Goal: Task Accomplishment & Management: Manage account settings

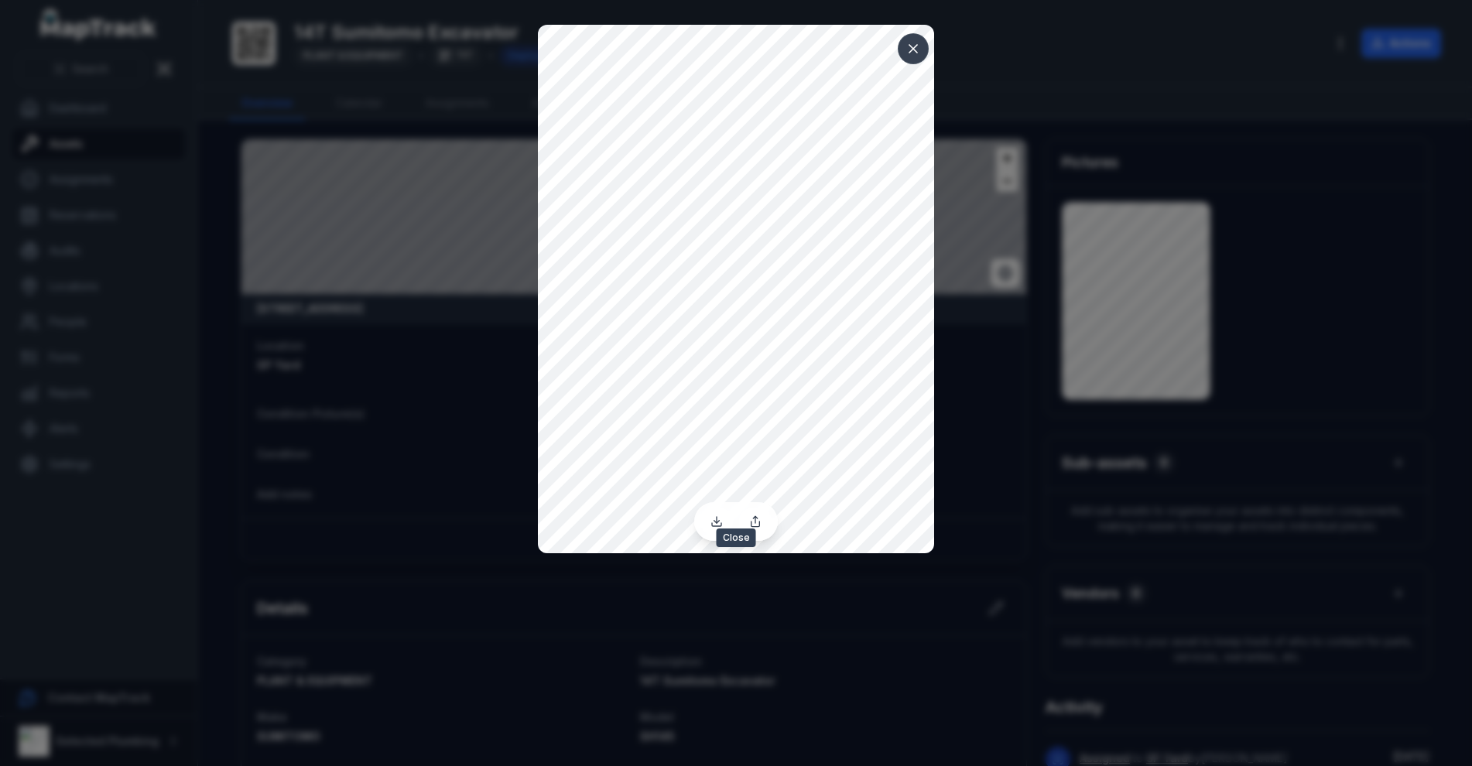
click at [913, 45] on icon at bounding box center [913, 48] width 15 height 15
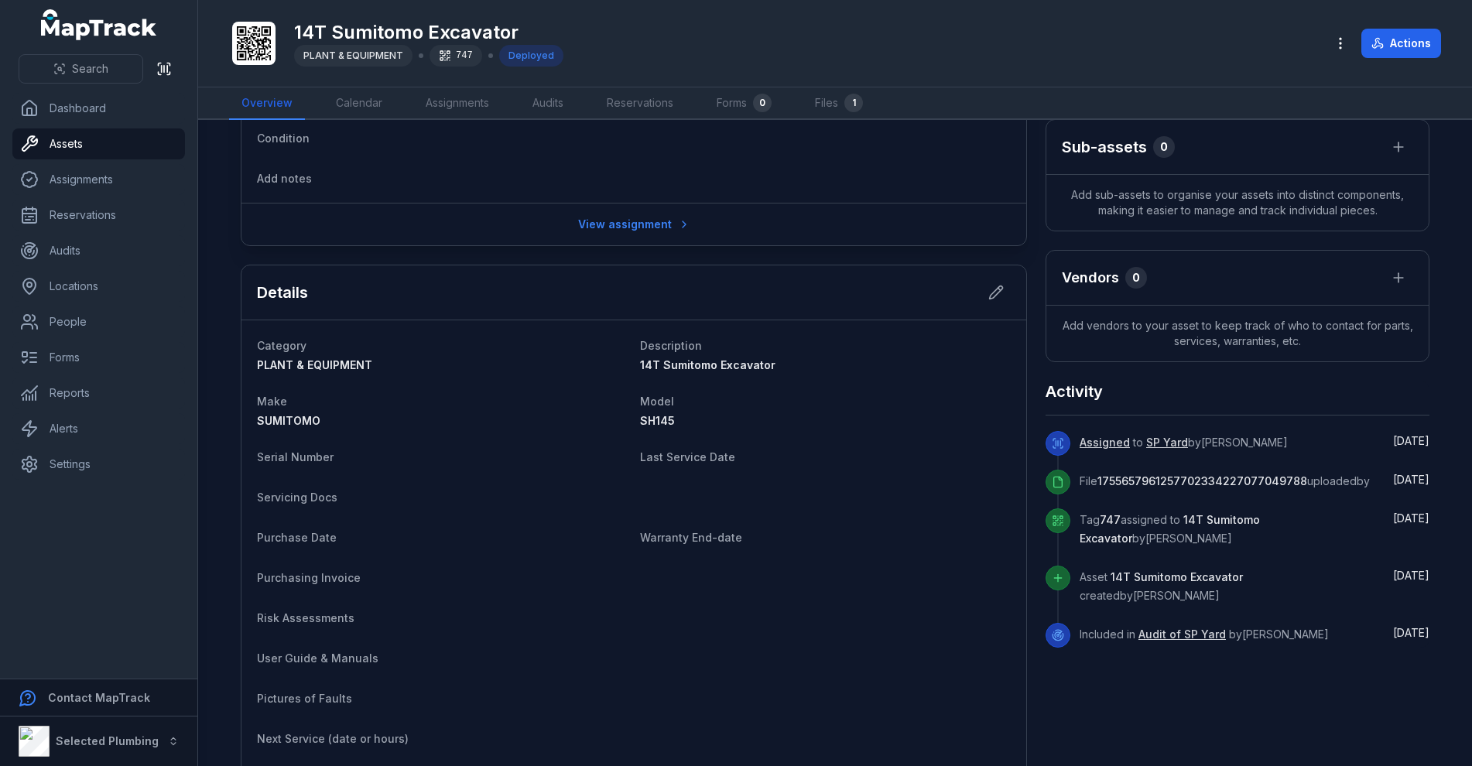
scroll to position [310, 0]
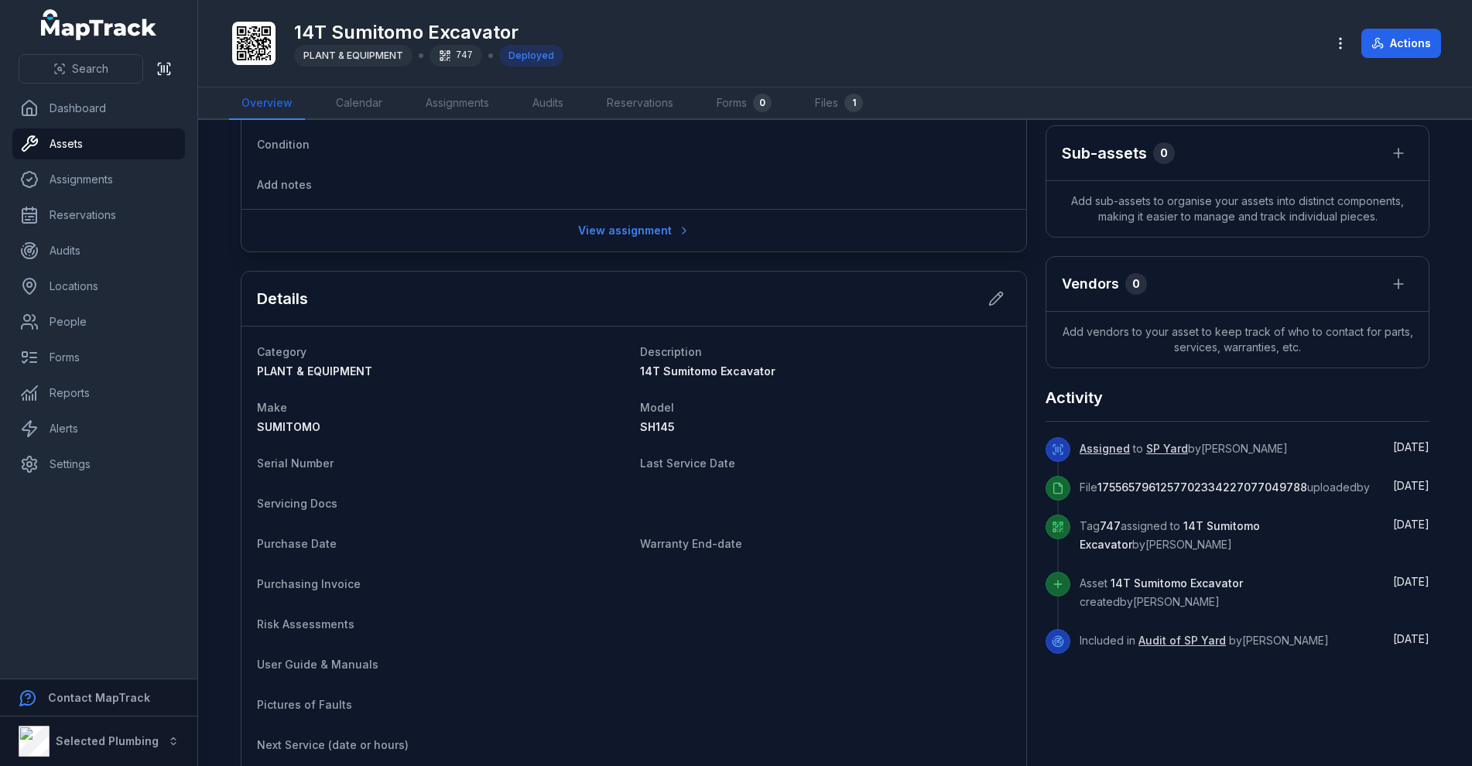
click at [1151, 649] on link "Audit of SP Yard" at bounding box center [1182, 640] width 87 height 15
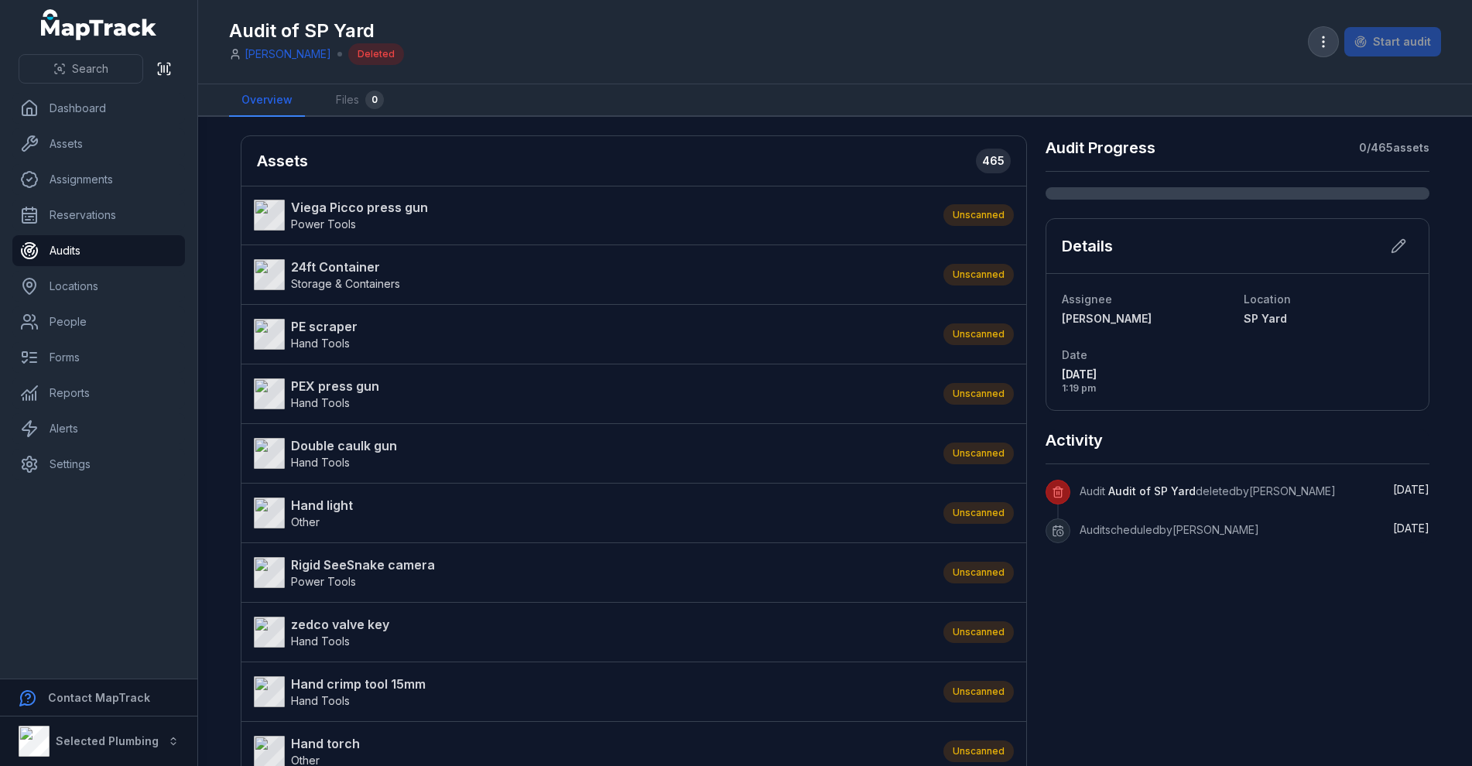
click at [1321, 43] on icon "button" at bounding box center [1323, 41] width 15 height 15
click at [762, 26] on div "Audit of SP Yard [PERSON_NAME] Deleted Start audit" at bounding box center [835, 41] width 1212 height 71
click at [90, 147] on link "Assets" at bounding box center [98, 144] width 173 height 31
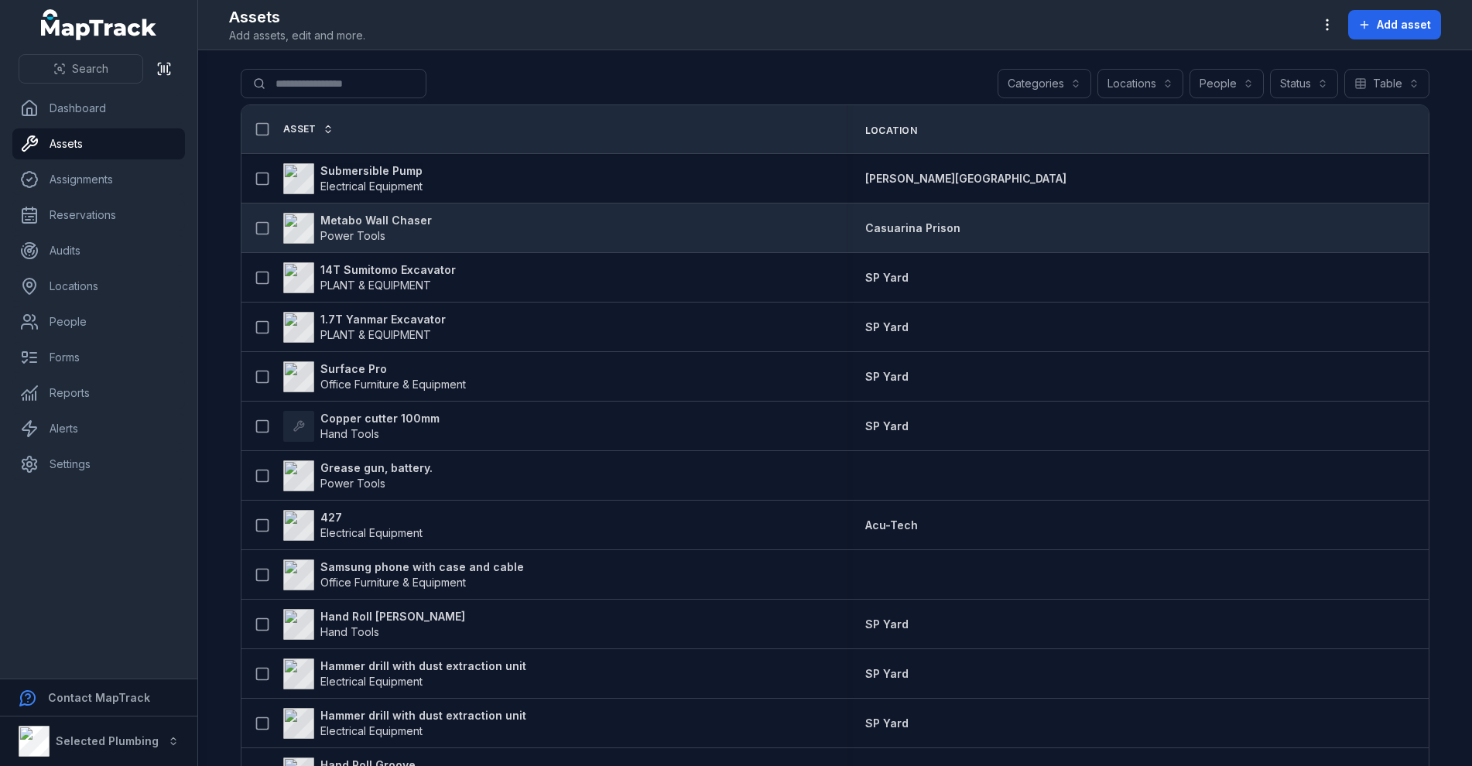
click at [379, 218] on strong "Metabo Wall Chaser" at bounding box center [375, 220] width 111 height 15
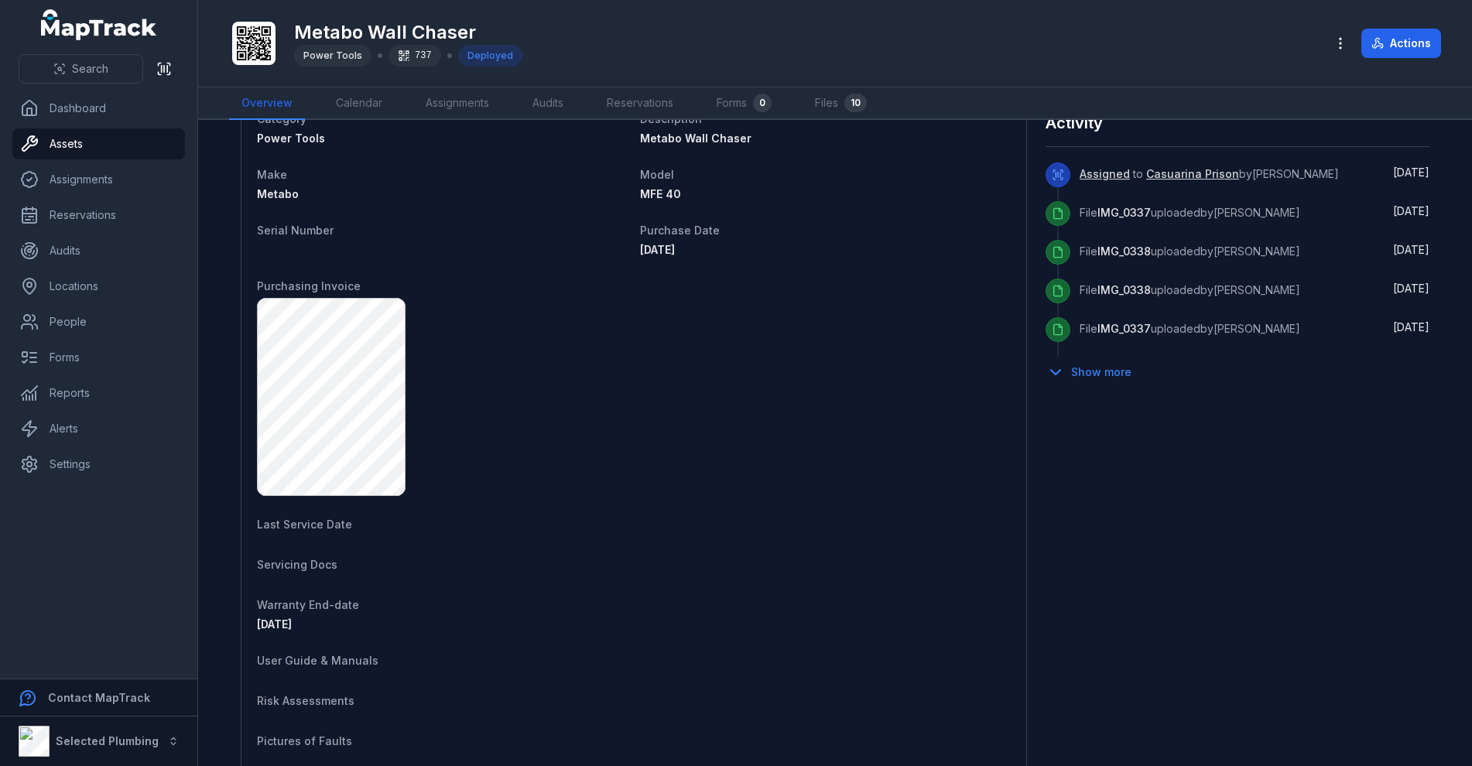
scroll to position [619, 0]
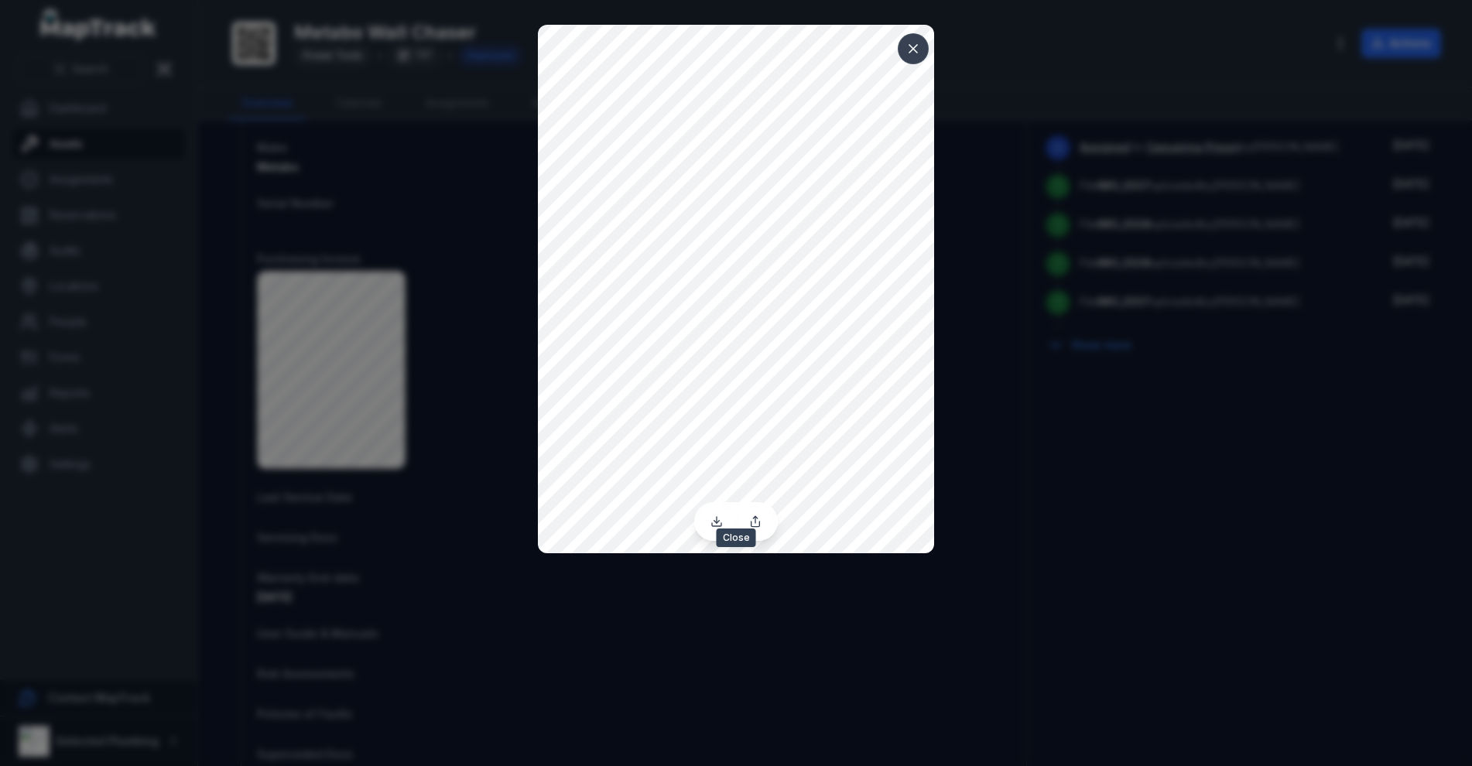
click at [917, 45] on icon at bounding box center [914, 49] width 8 height 8
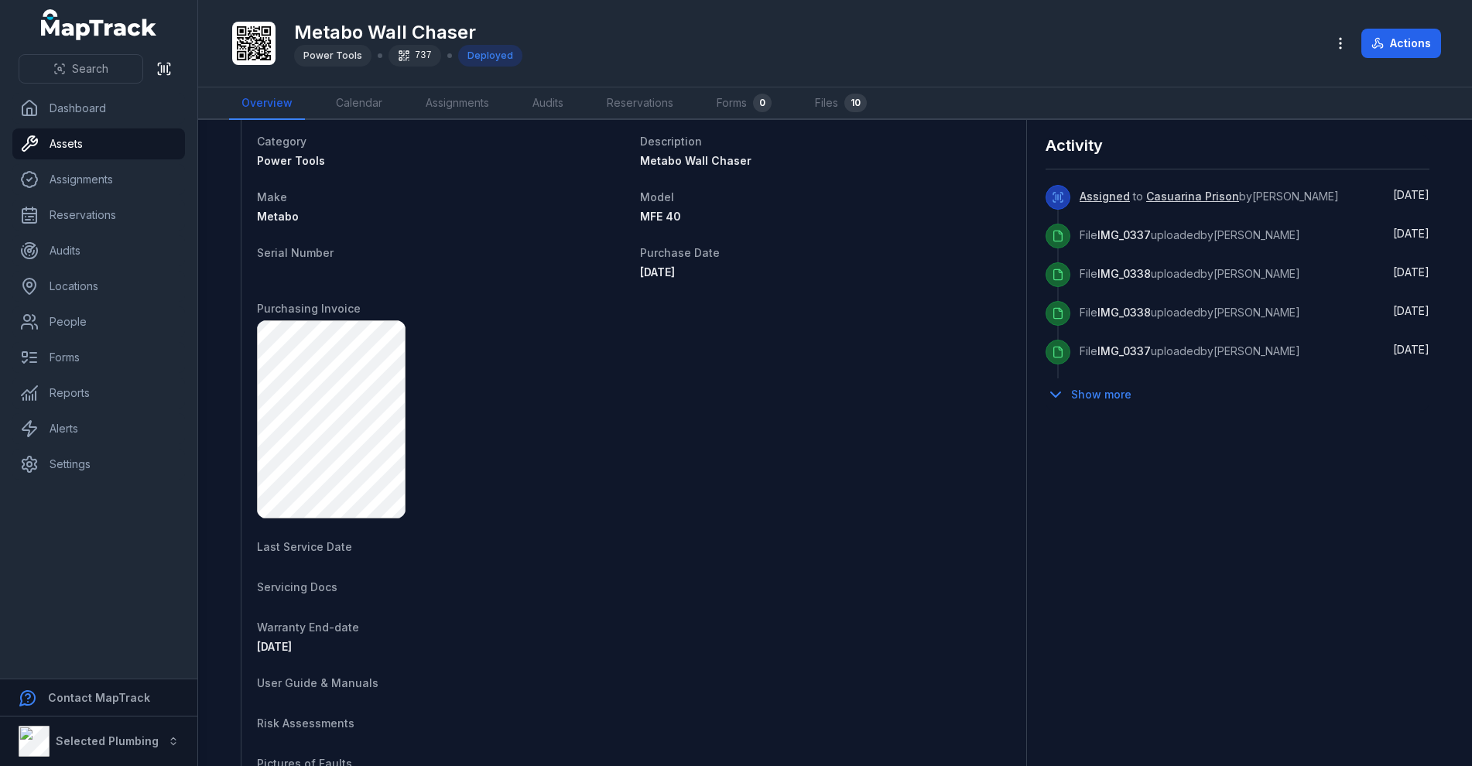
scroll to position [542, 0]
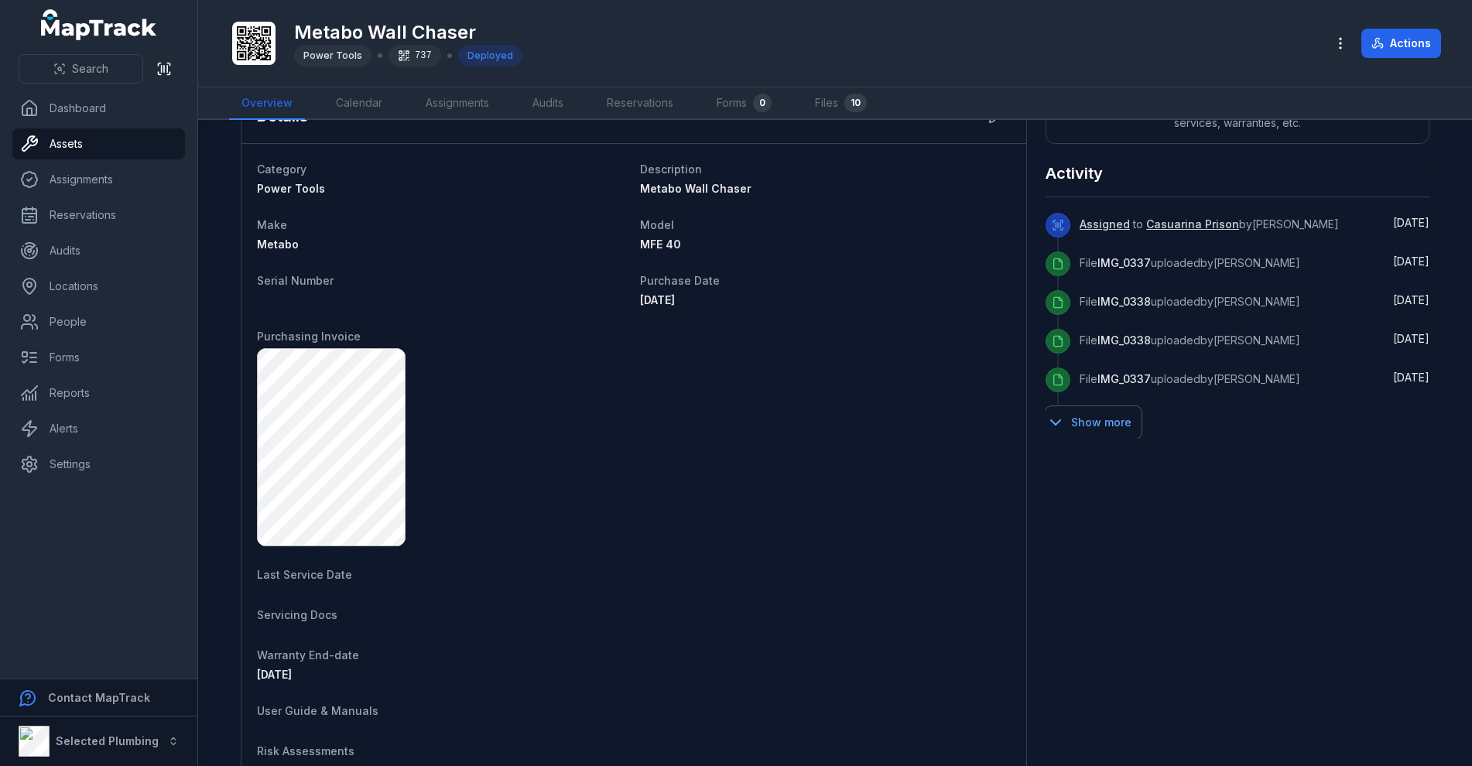
click at [1081, 429] on button "Show more" at bounding box center [1094, 422] width 96 height 33
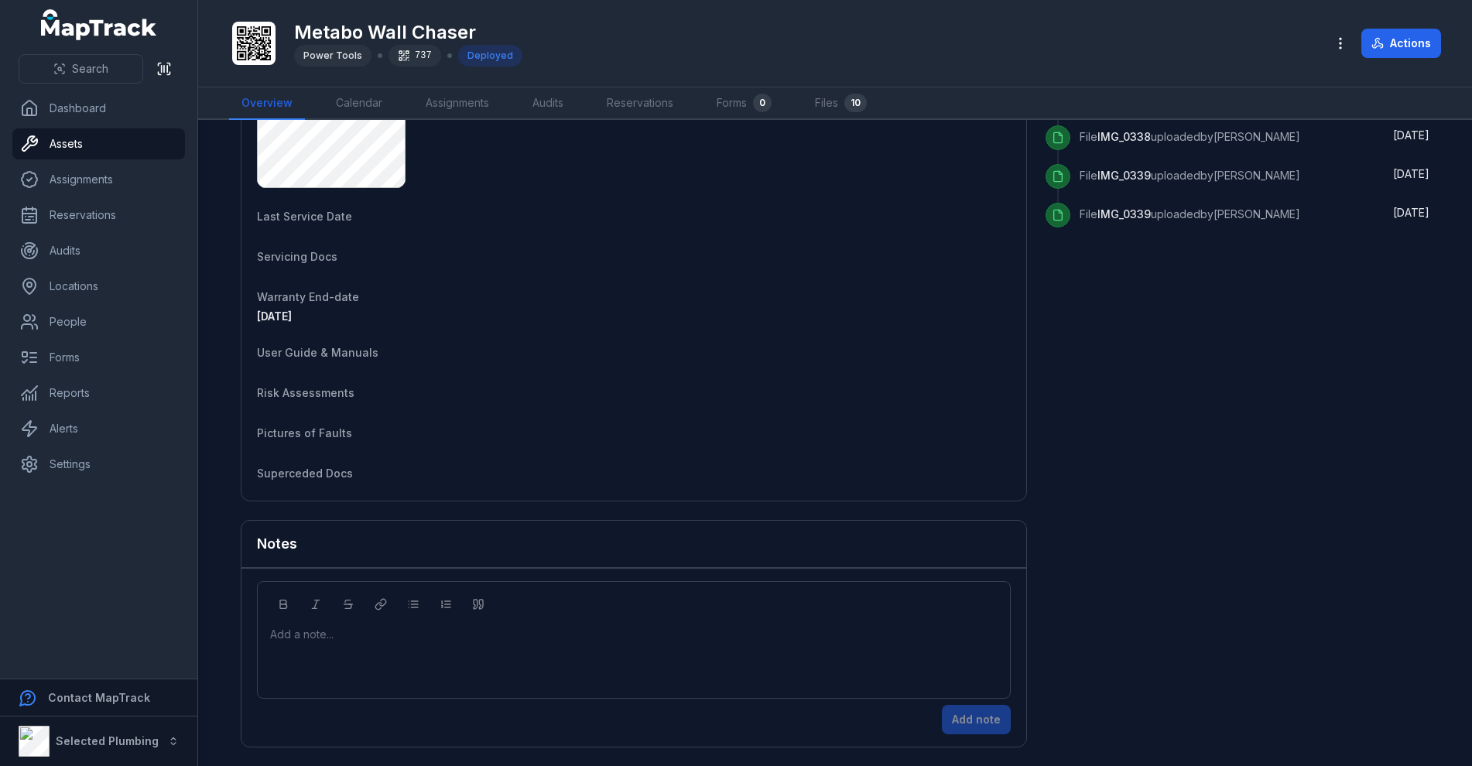
scroll to position [436, 0]
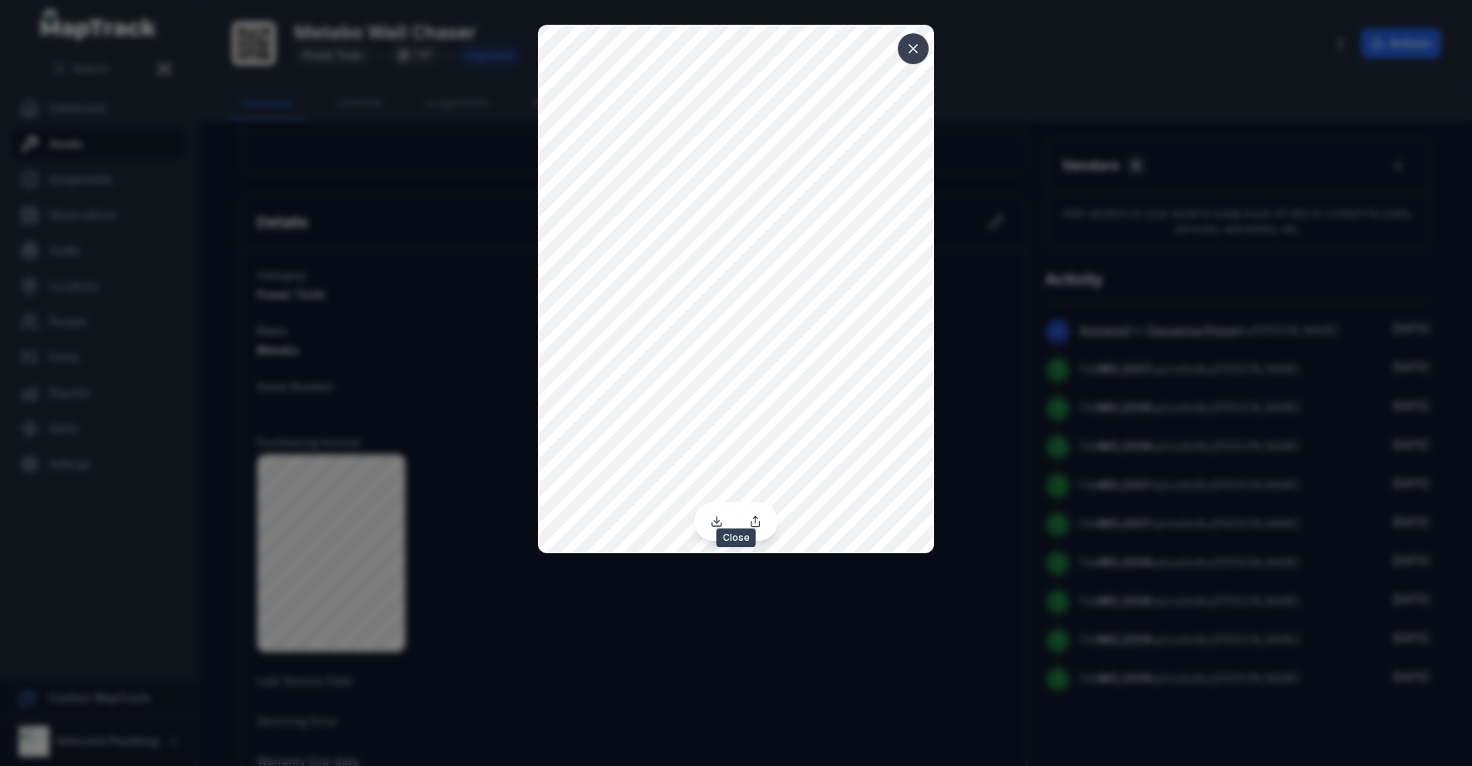
click at [916, 41] on icon at bounding box center [913, 48] width 15 height 15
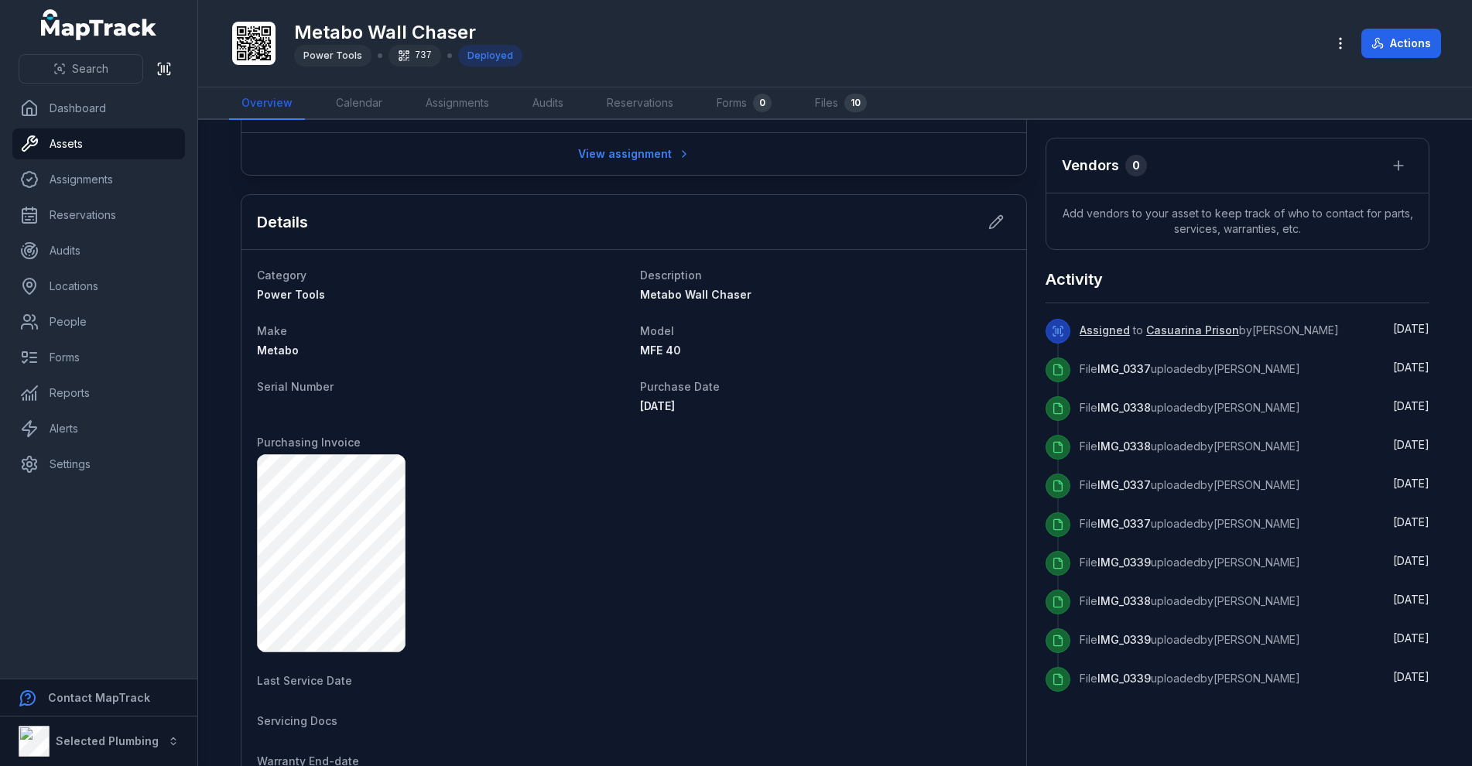
scroll to position [0, 0]
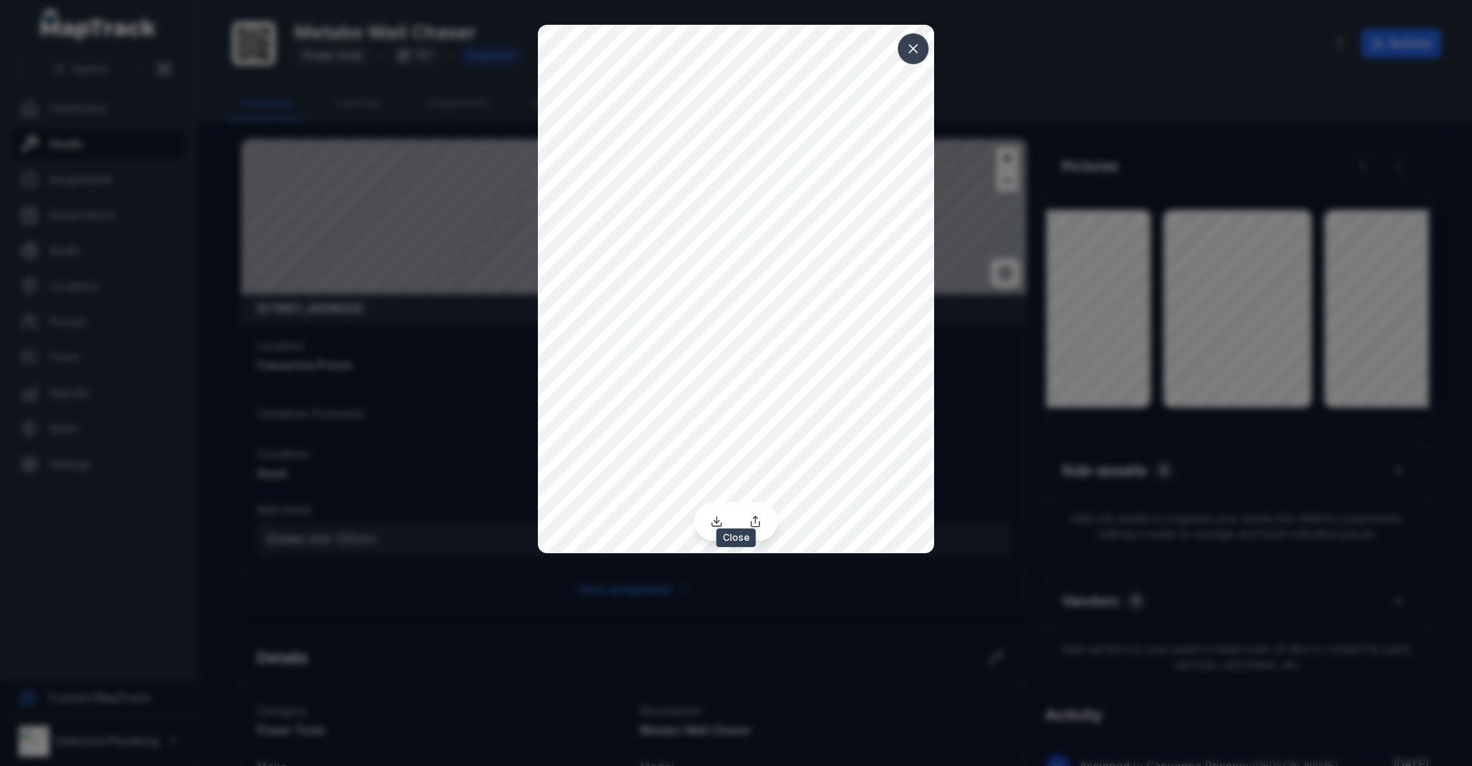
click at [909, 49] on icon at bounding box center [913, 48] width 15 height 15
click at [720, 523] on icon at bounding box center [717, 522] width 12 height 12
click at [906, 48] on icon at bounding box center [913, 48] width 15 height 15
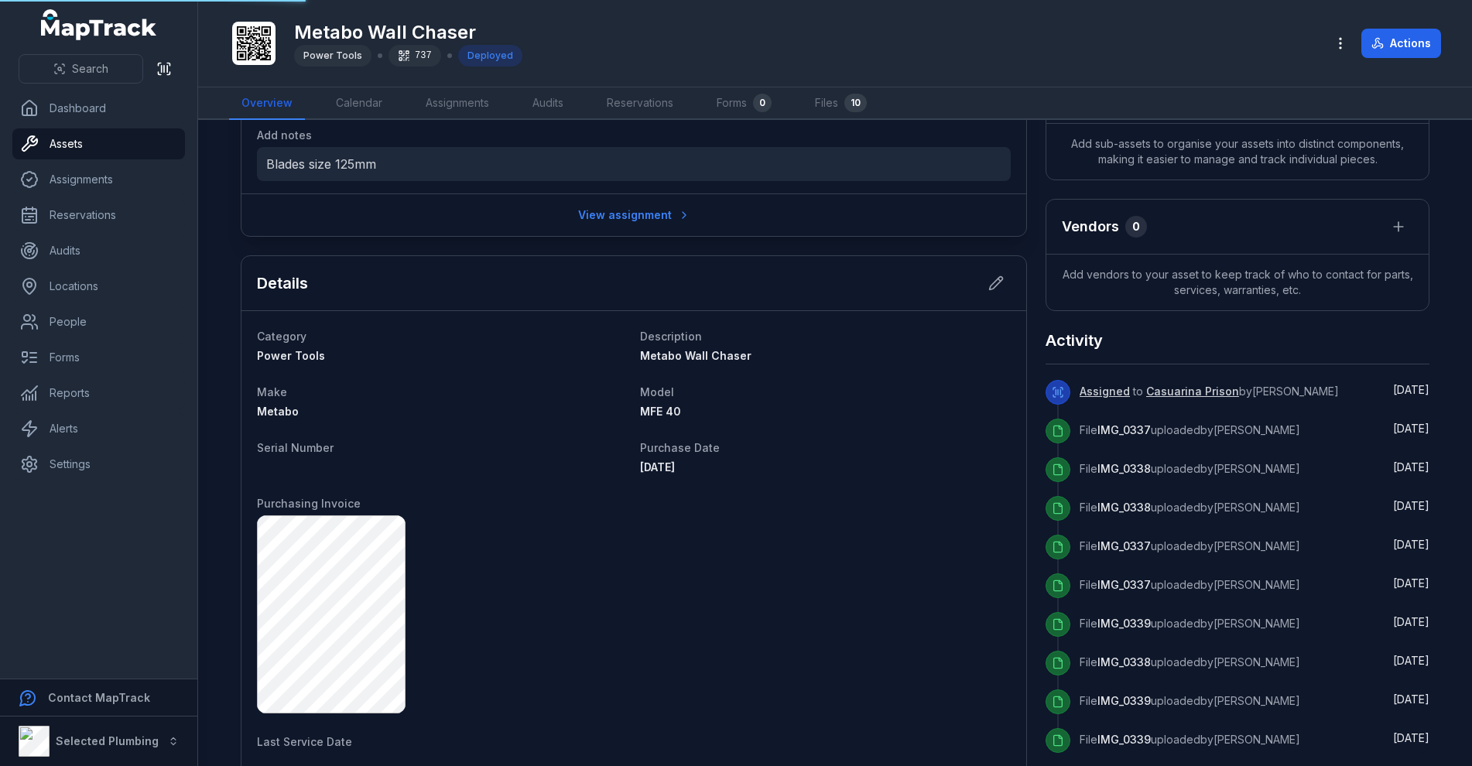
scroll to position [464, 0]
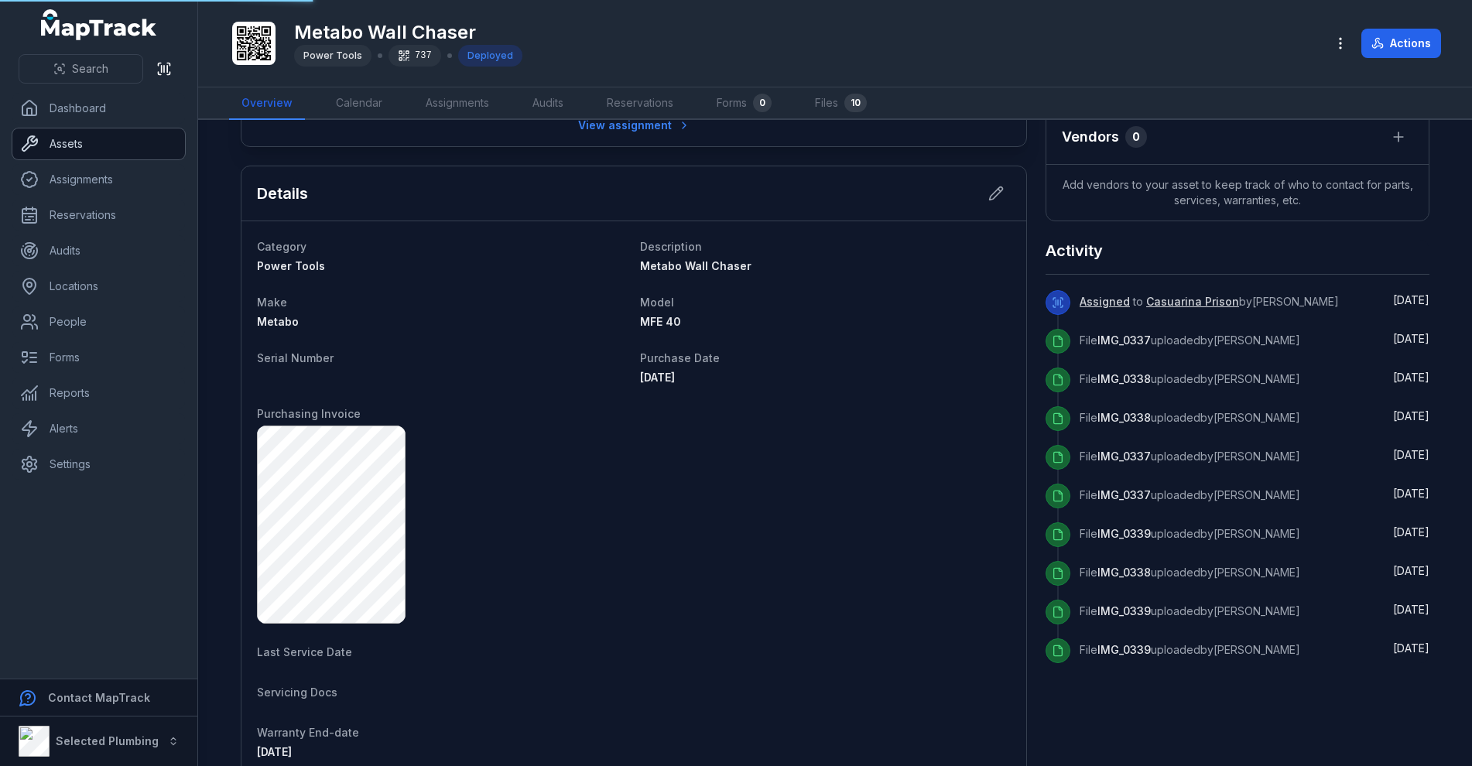
click at [97, 144] on link "Assets" at bounding box center [98, 144] width 173 height 31
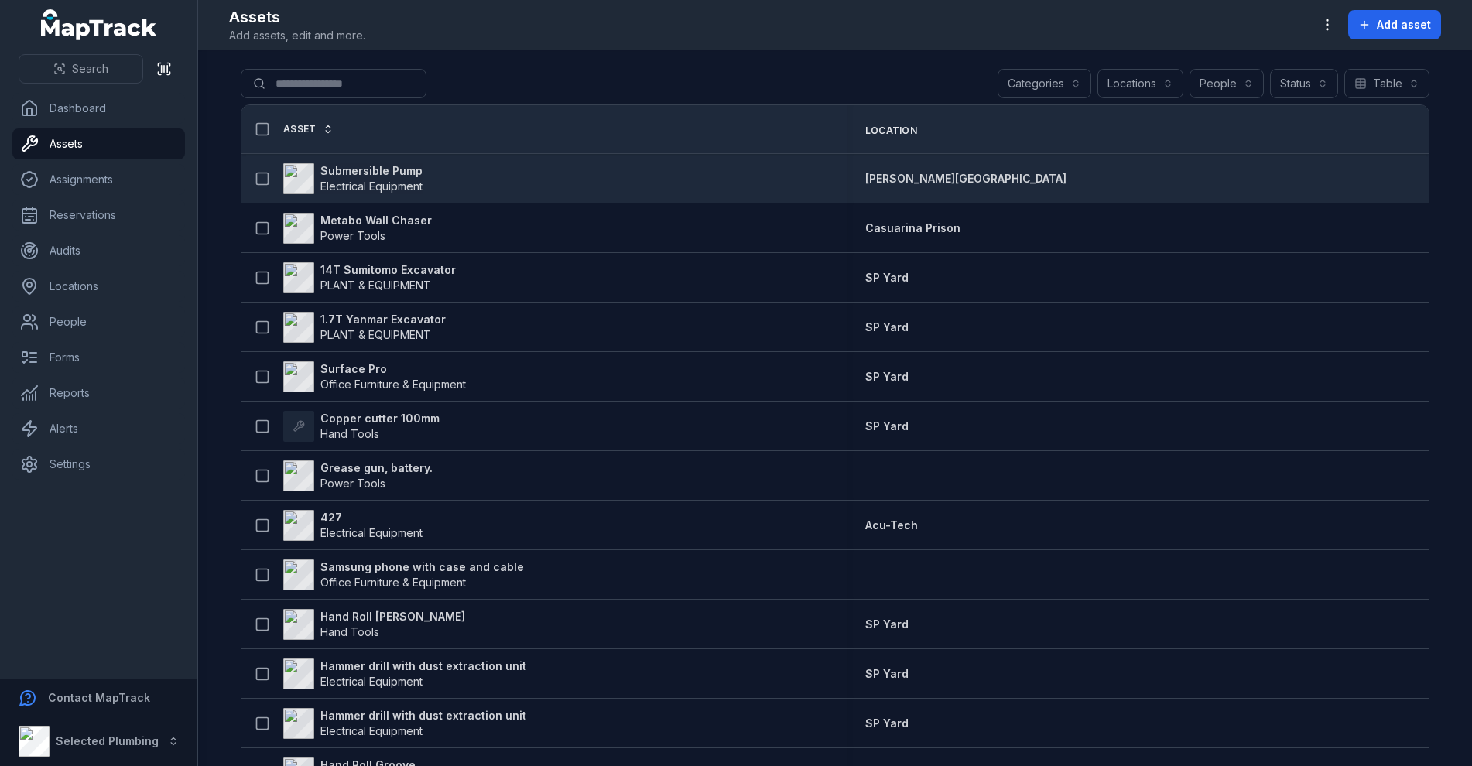
click at [389, 173] on strong "Submersible Pump" at bounding box center [371, 170] width 102 height 15
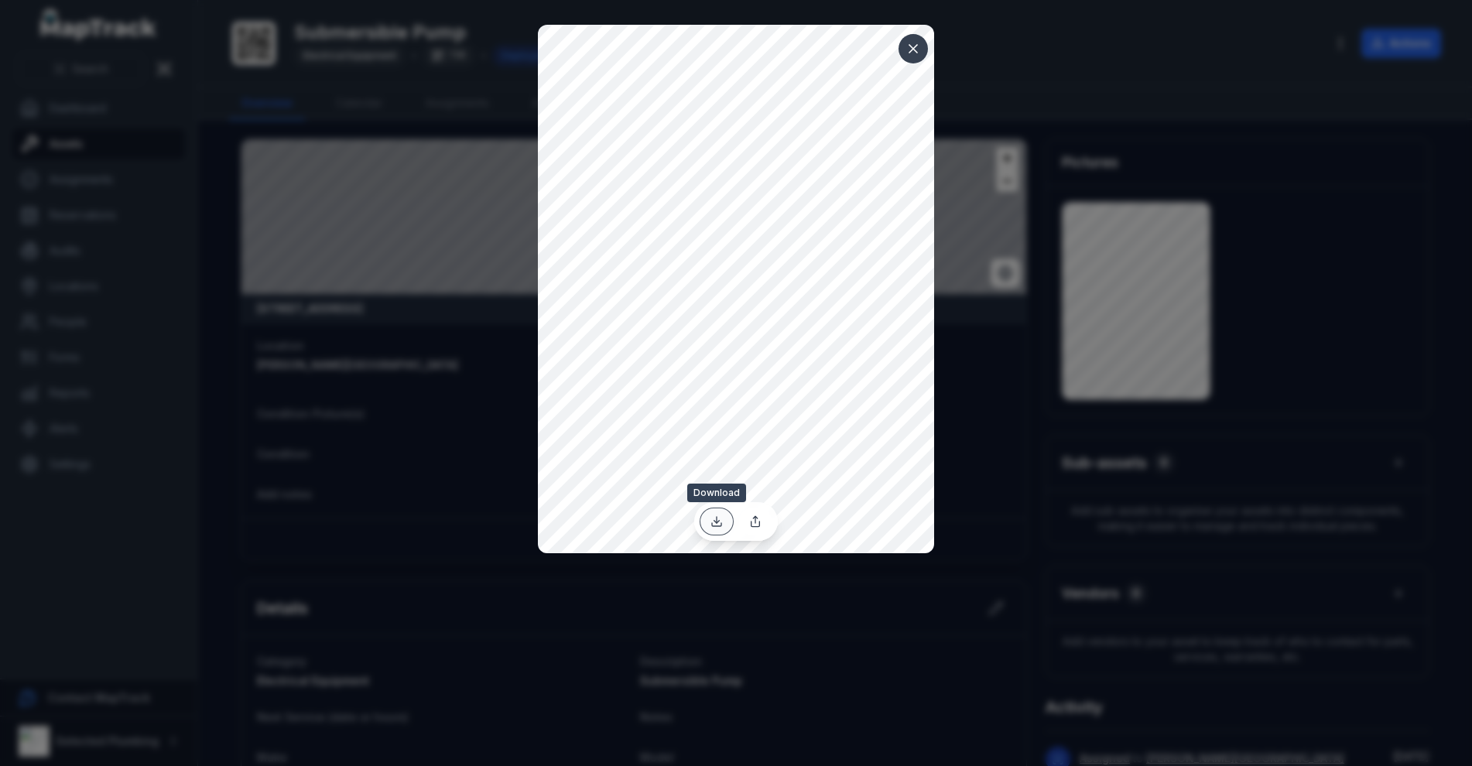
click at [714, 520] on icon at bounding box center [717, 522] width 12 height 12
click at [913, 48] on icon at bounding box center [914, 49] width 8 height 8
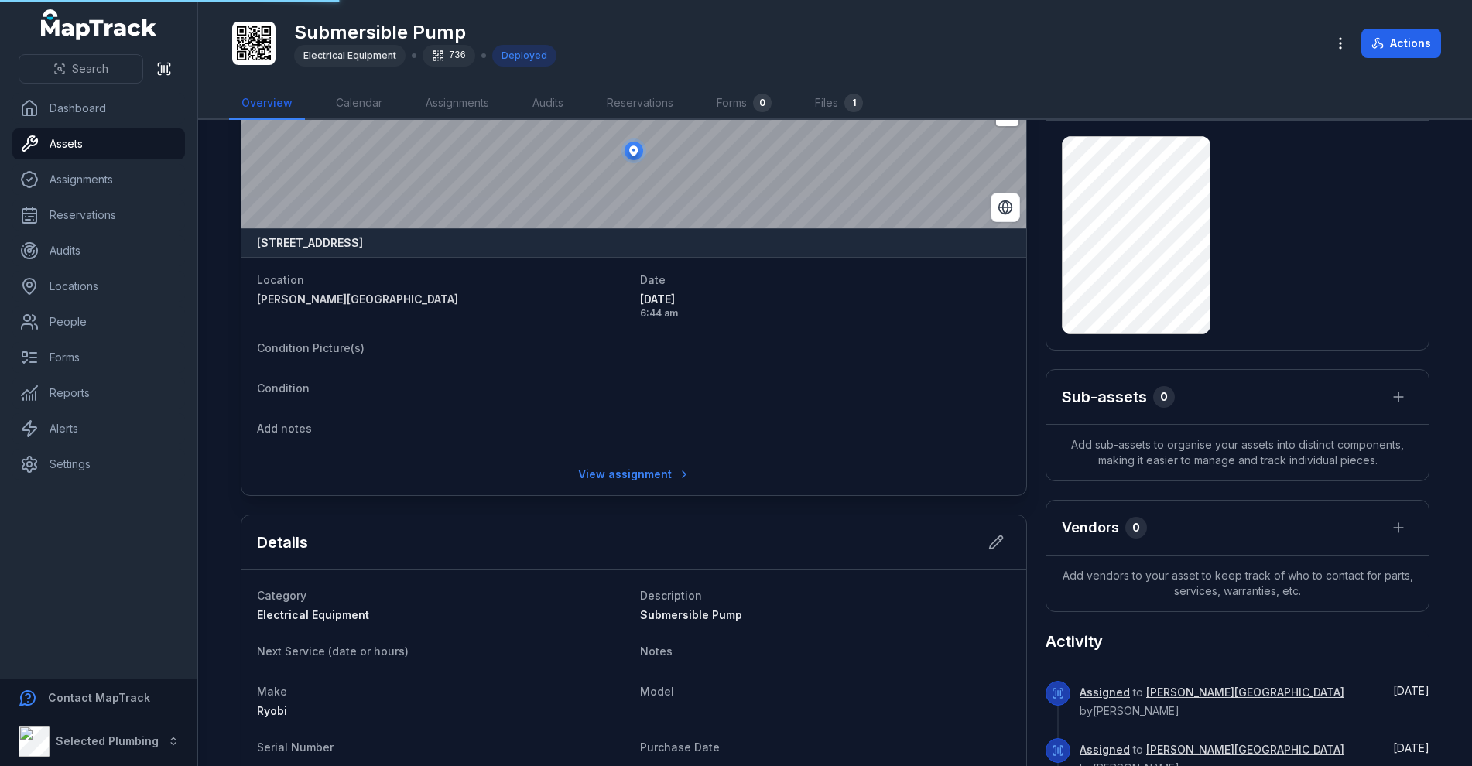
scroll to position [310, 0]
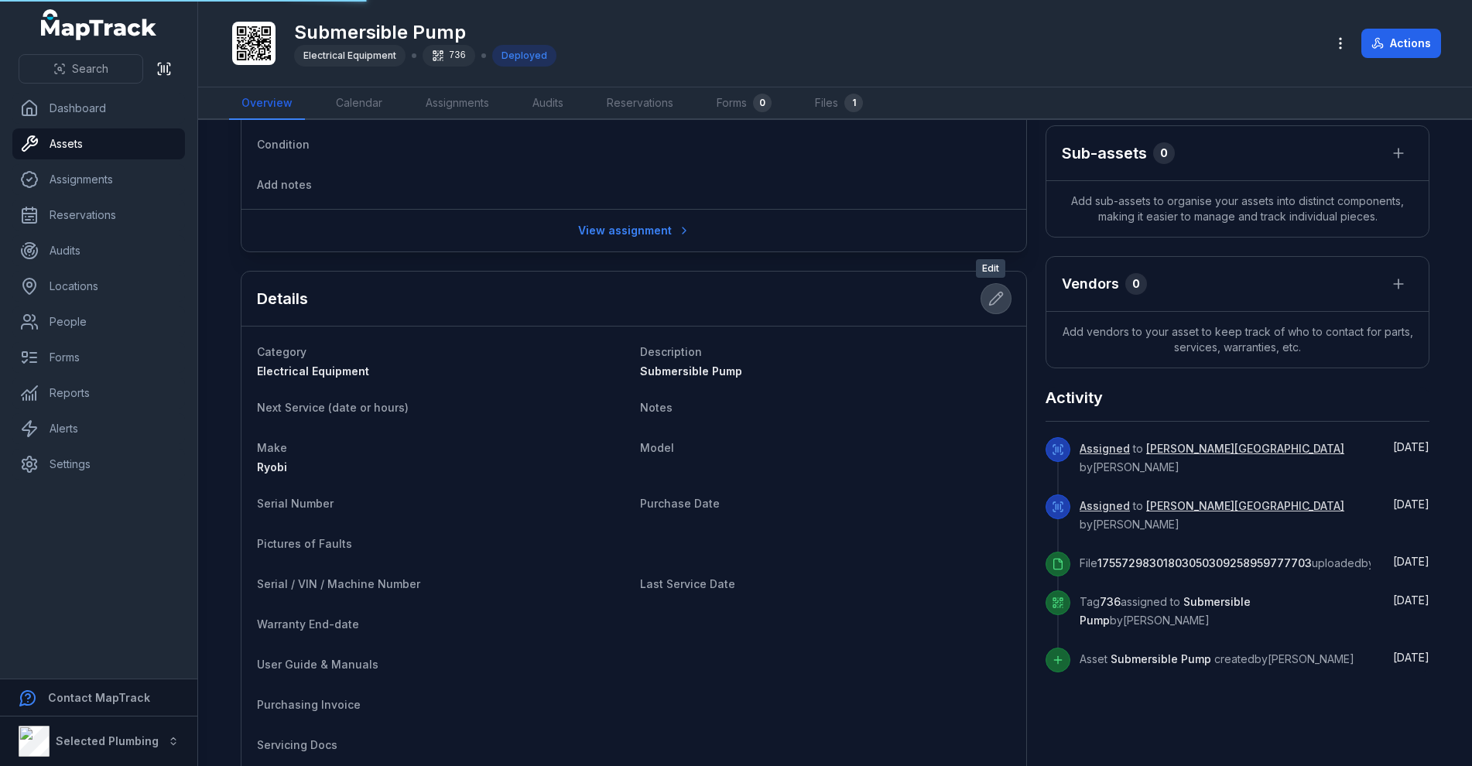
click at [997, 298] on icon at bounding box center [996, 298] width 15 height 15
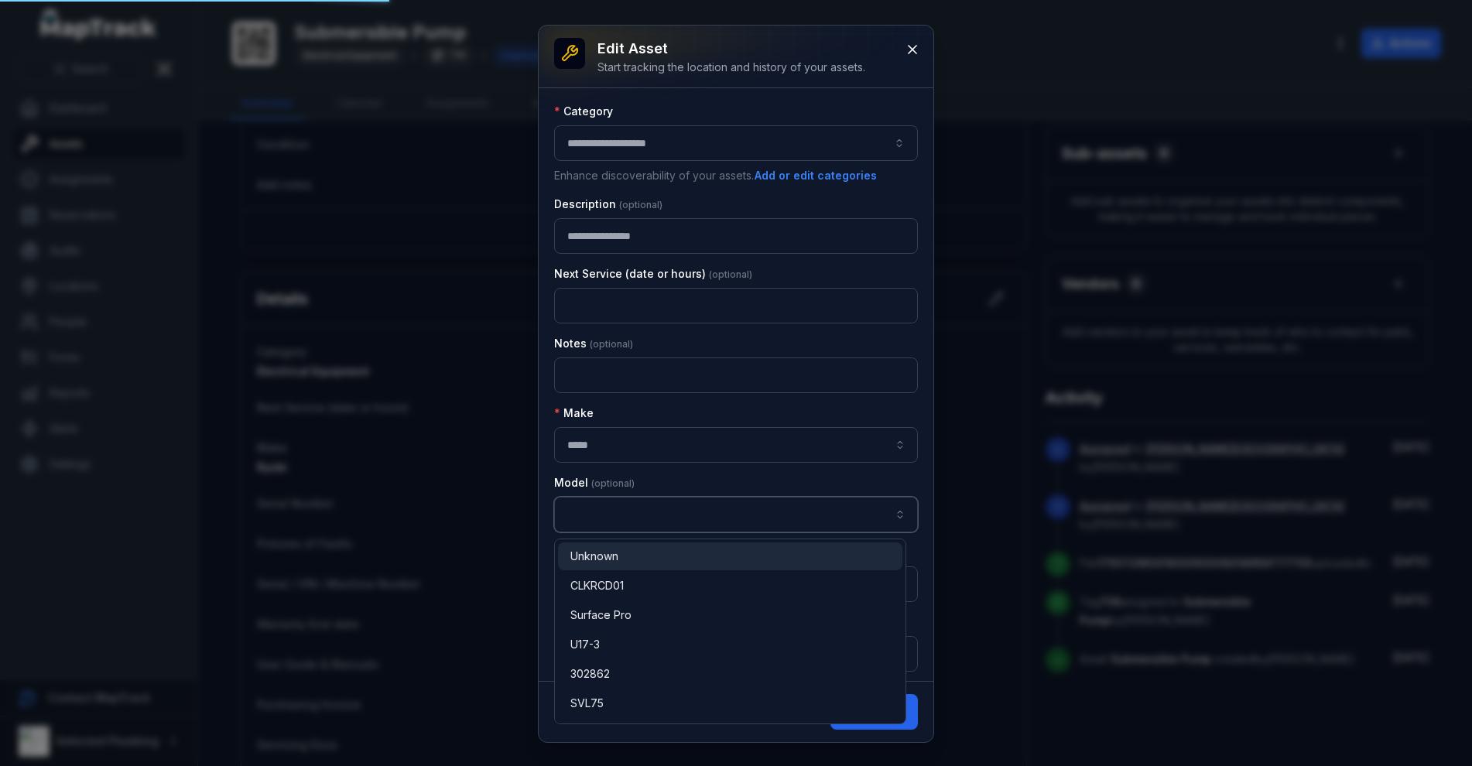
click at [607, 516] on input "asset-edit:cf[68832b05-6ea9-43b4-abb7-d68a6a59beaf]-label" at bounding box center [736, 515] width 364 height 36
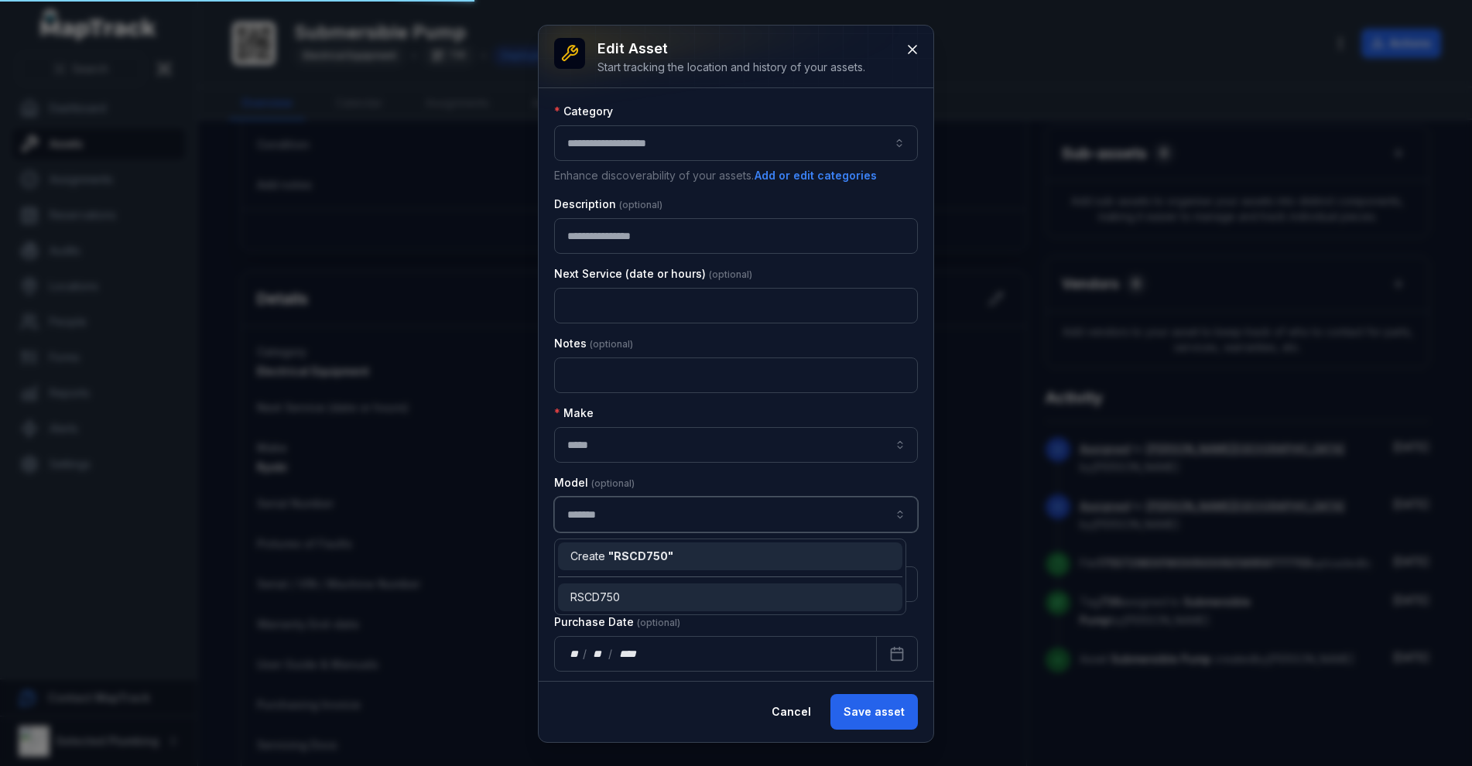
click at [626, 548] on div "Create " RSCD750 "" at bounding box center [730, 557] width 344 height 28
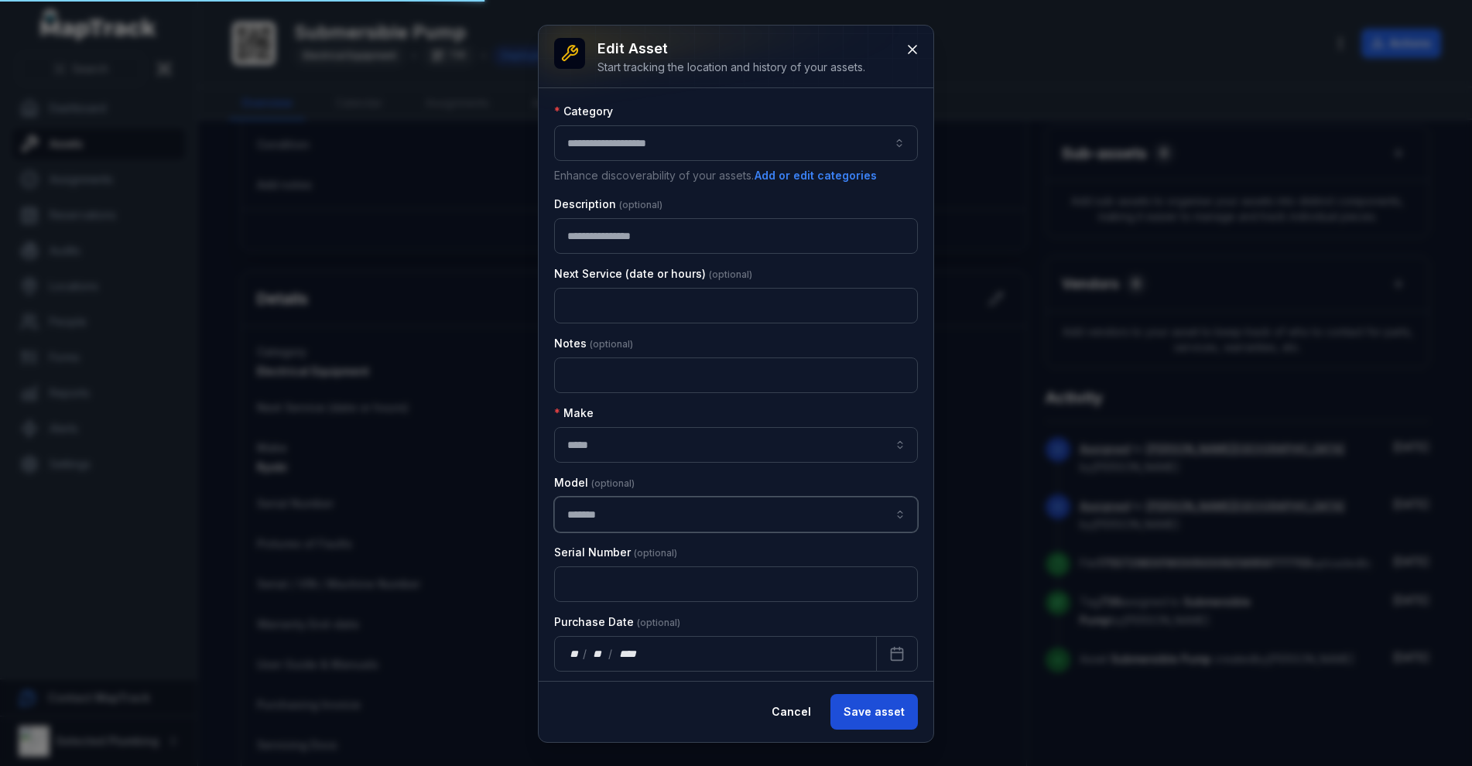
type input "*******"
click at [886, 718] on button "Save asset" at bounding box center [874, 712] width 87 height 36
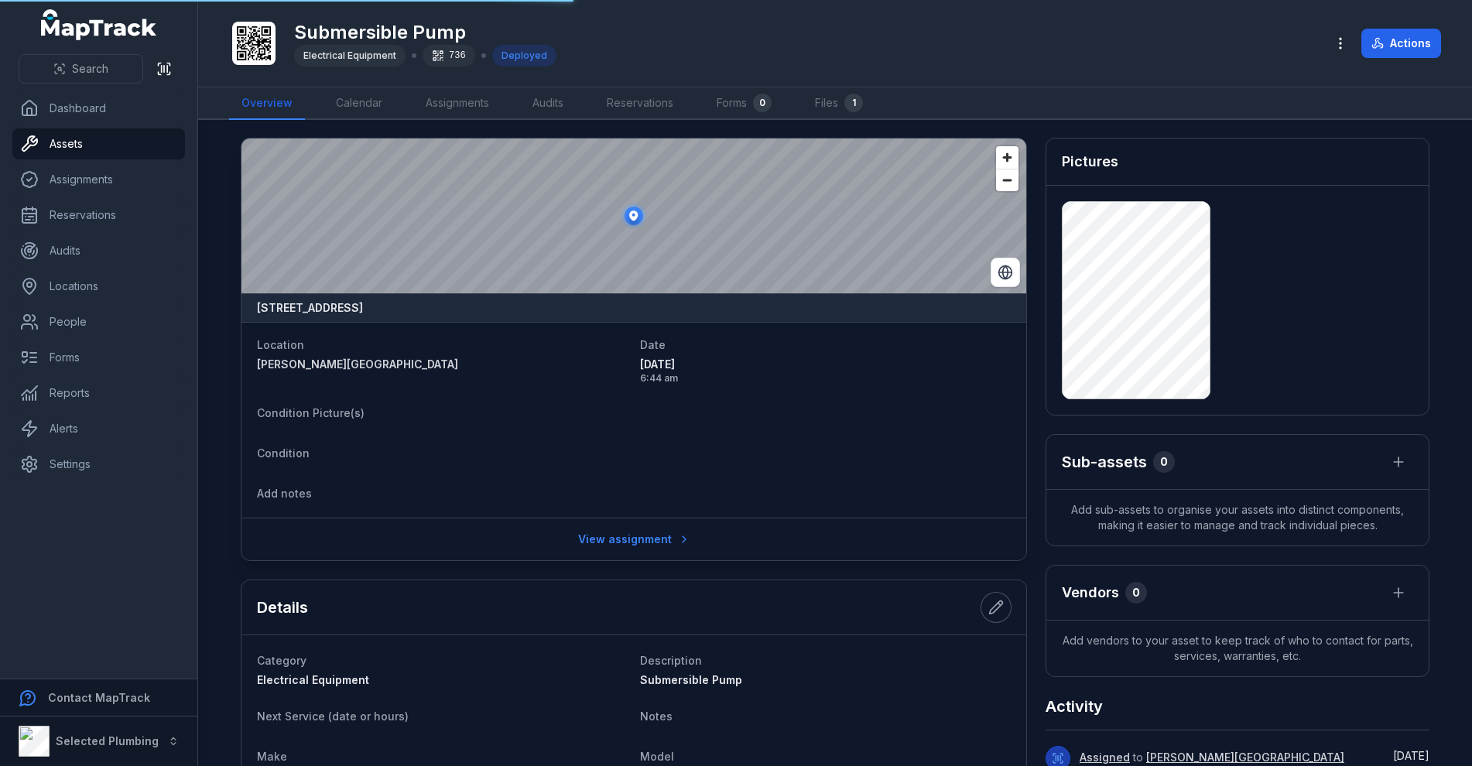
scroll to position [0, 0]
click at [111, 143] on link "Assets" at bounding box center [98, 144] width 173 height 31
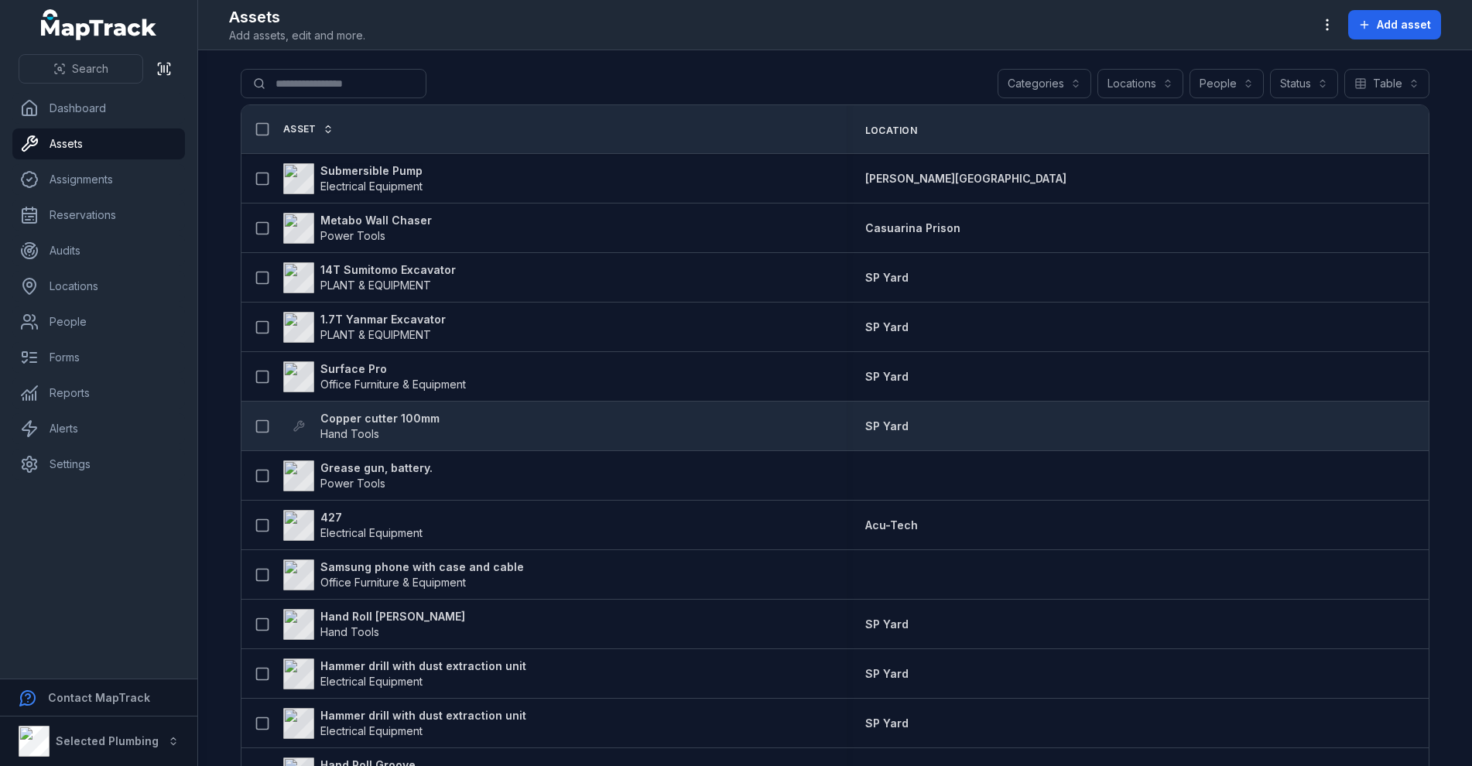
click at [399, 417] on strong "Copper cutter 100mm" at bounding box center [379, 418] width 119 height 15
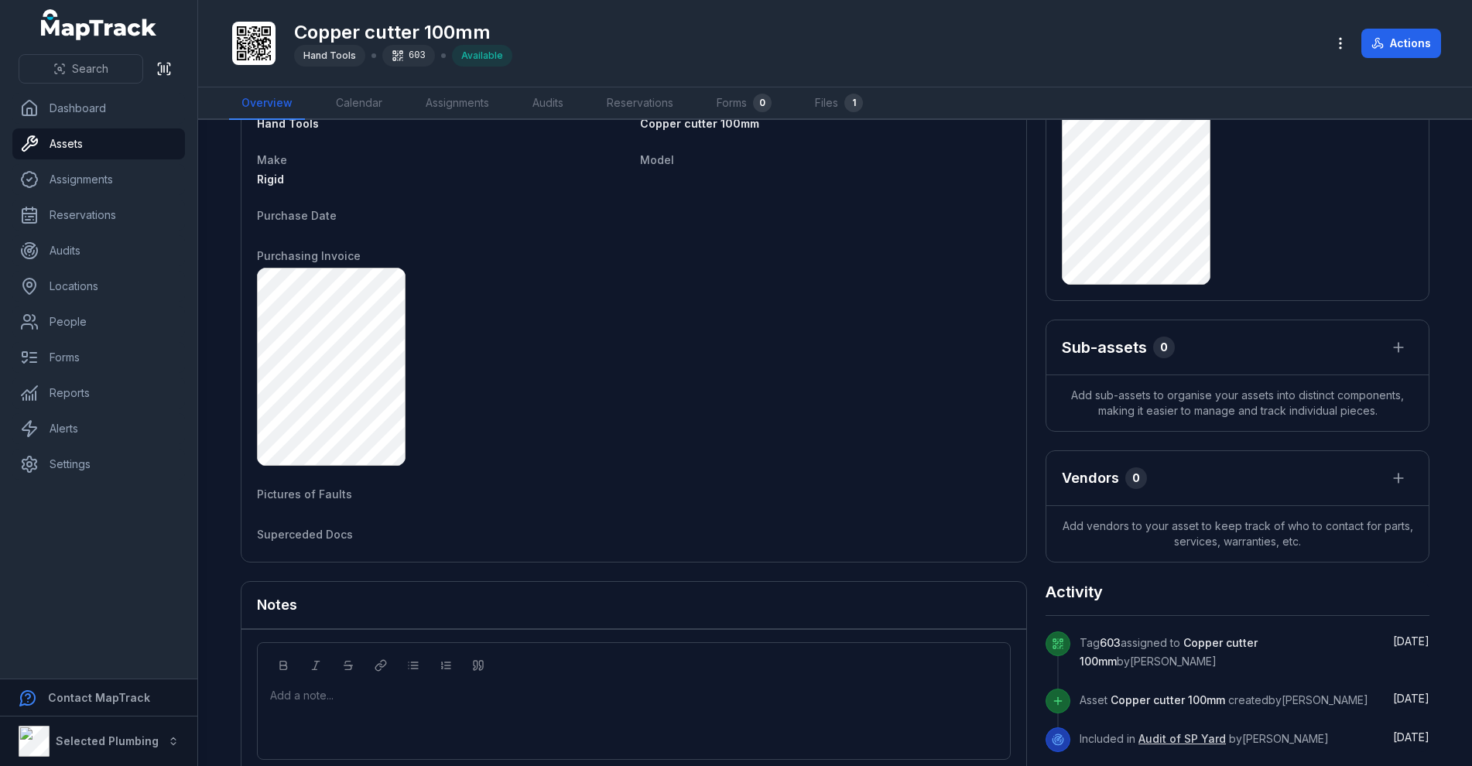
scroll to position [176, 0]
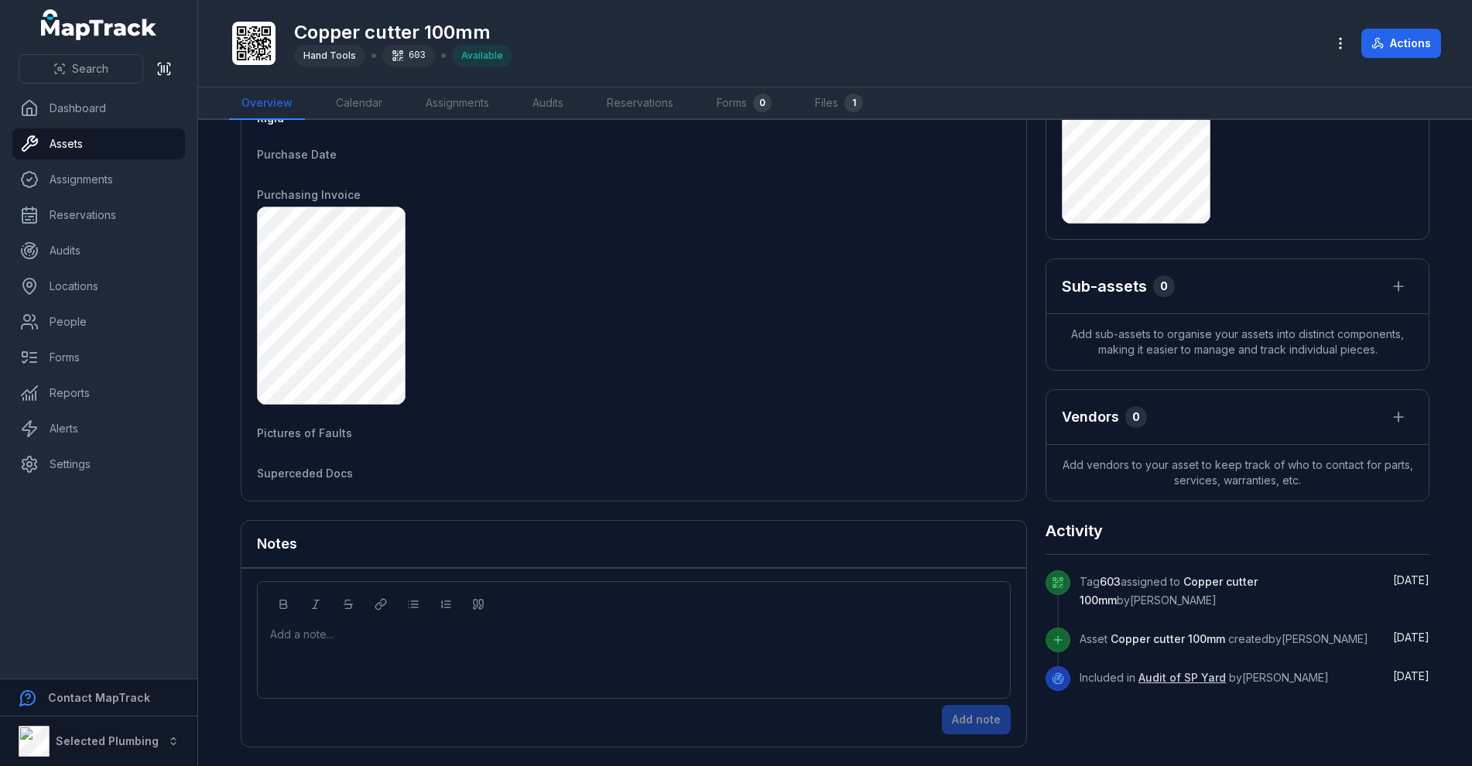
click at [1187, 675] on link "Audit of SP Yard" at bounding box center [1182, 677] width 87 height 15
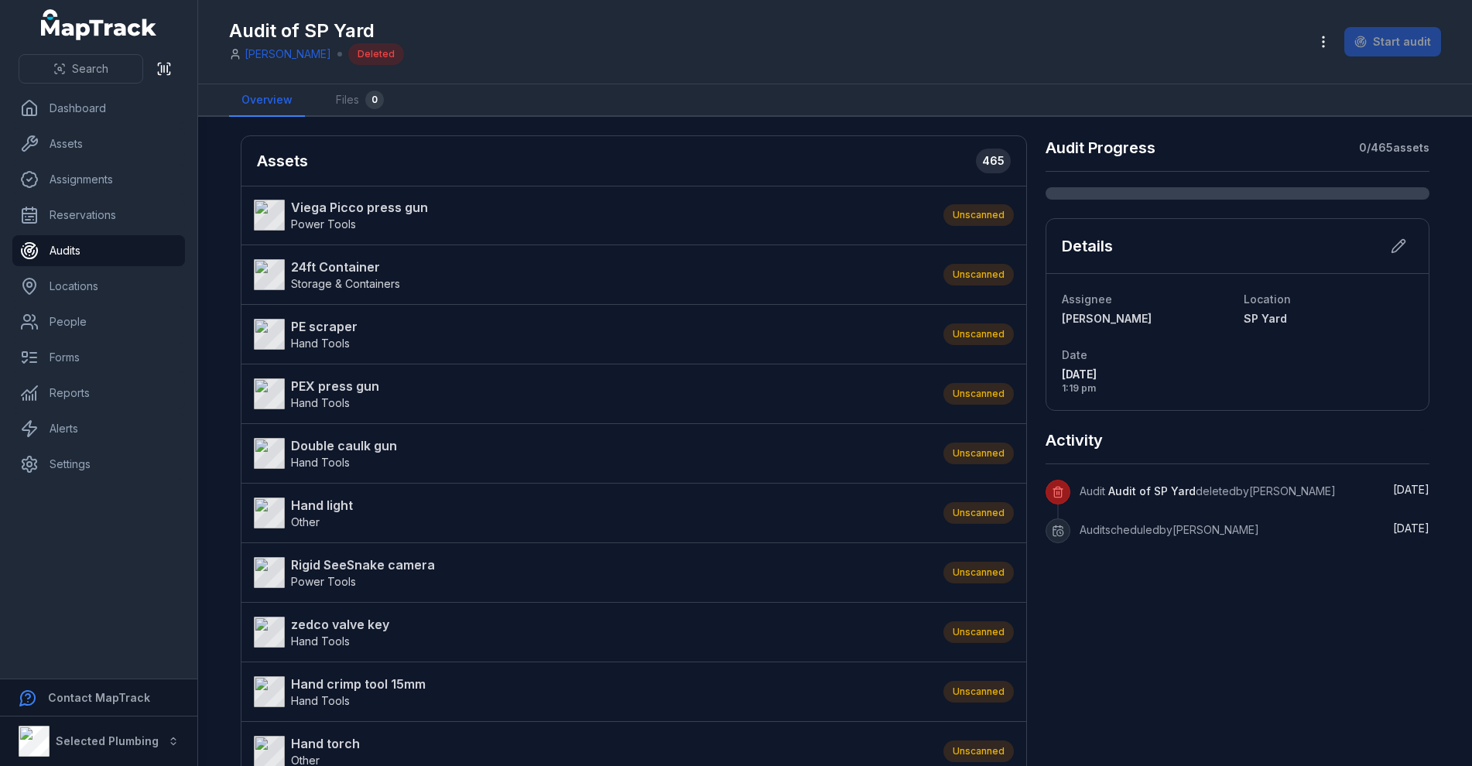
click at [78, 245] on link "Audits" at bounding box center [98, 250] width 173 height 31
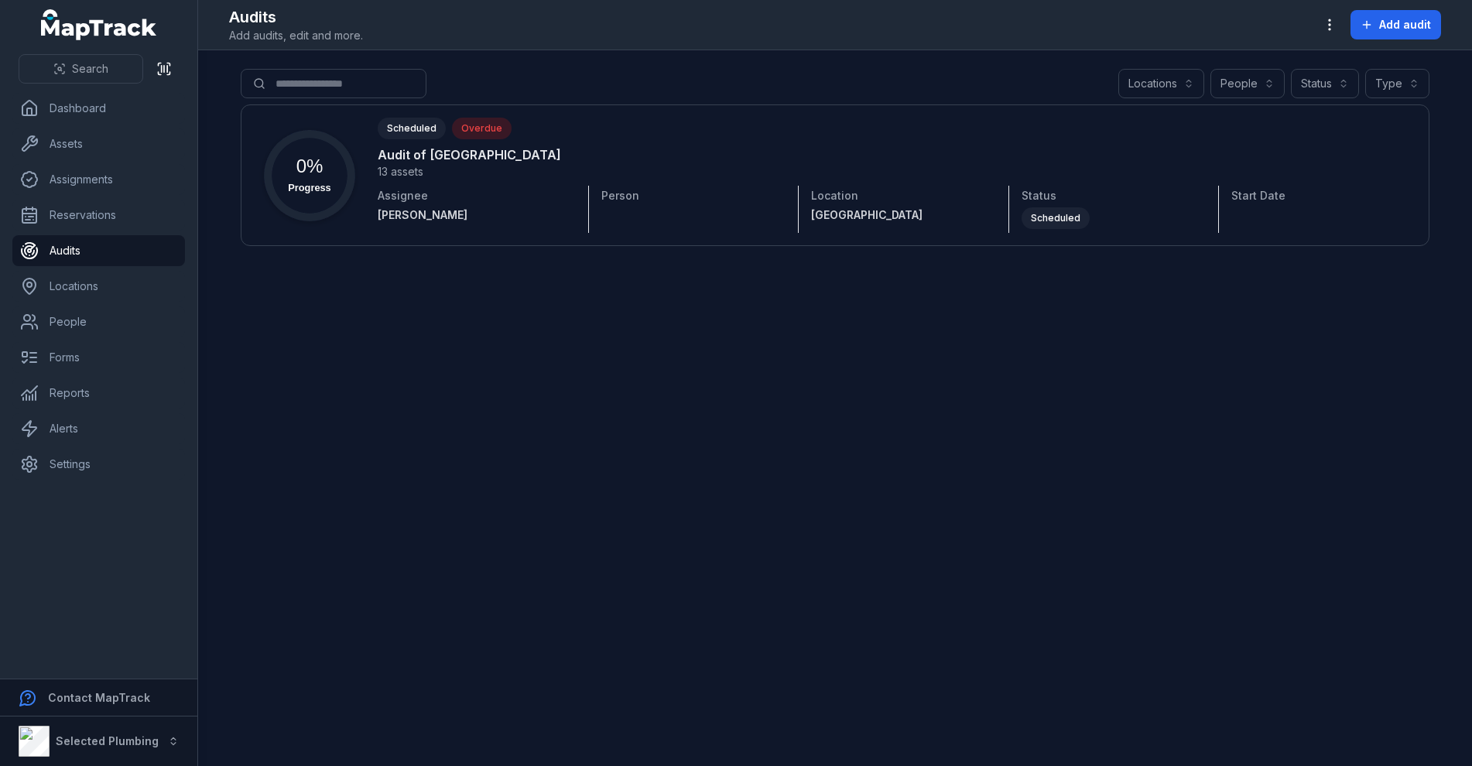
drag, startPoint x: 1145, startPoint y: 170, endPoint x: 774, endPoint y: 411, distance: 442.1
click at [786, 430] on main "Search for audits Locations People Status Type Progress 0% Scheduled Overdue Au…" at bounding box center [835, 408] width 1274 height 716
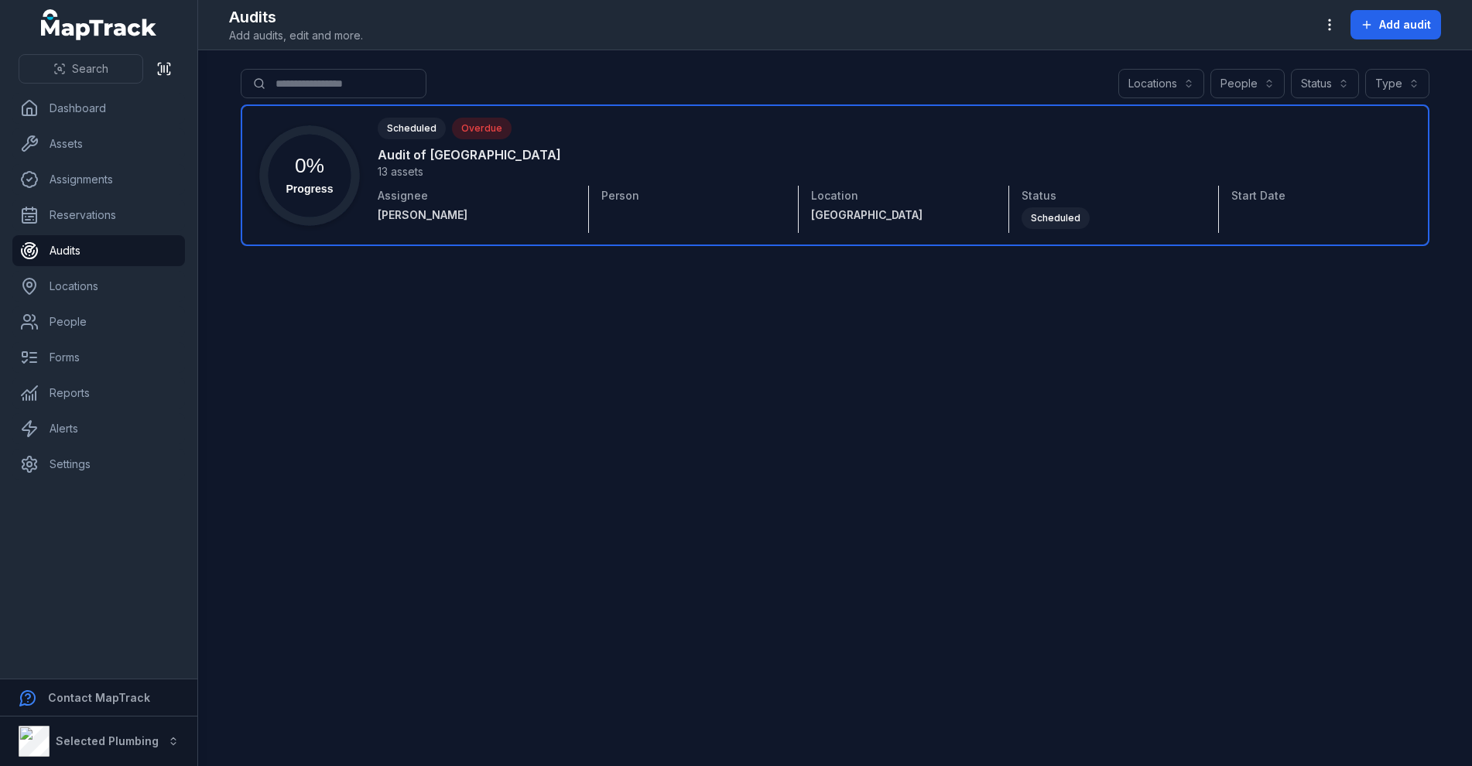
click at [489, 146] on link at bounding box center [835, 176] width 1189 height 142
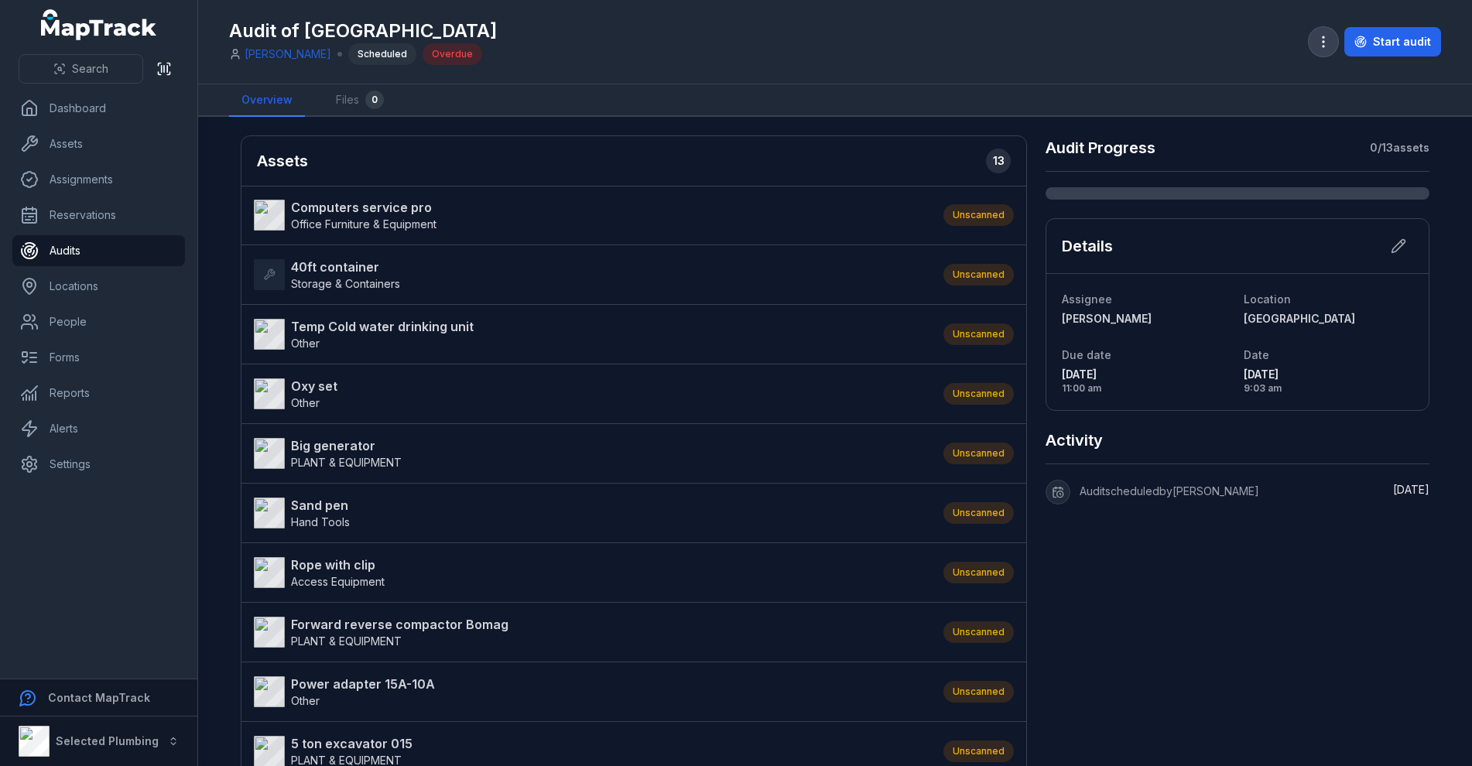
click at [1322, 39] on icon "button" at bounding box center [1323, 41] width 15 height 15
click at [1218, 164] on div "Delete audit" at bounding box center [1249, 166] width 172 height 28
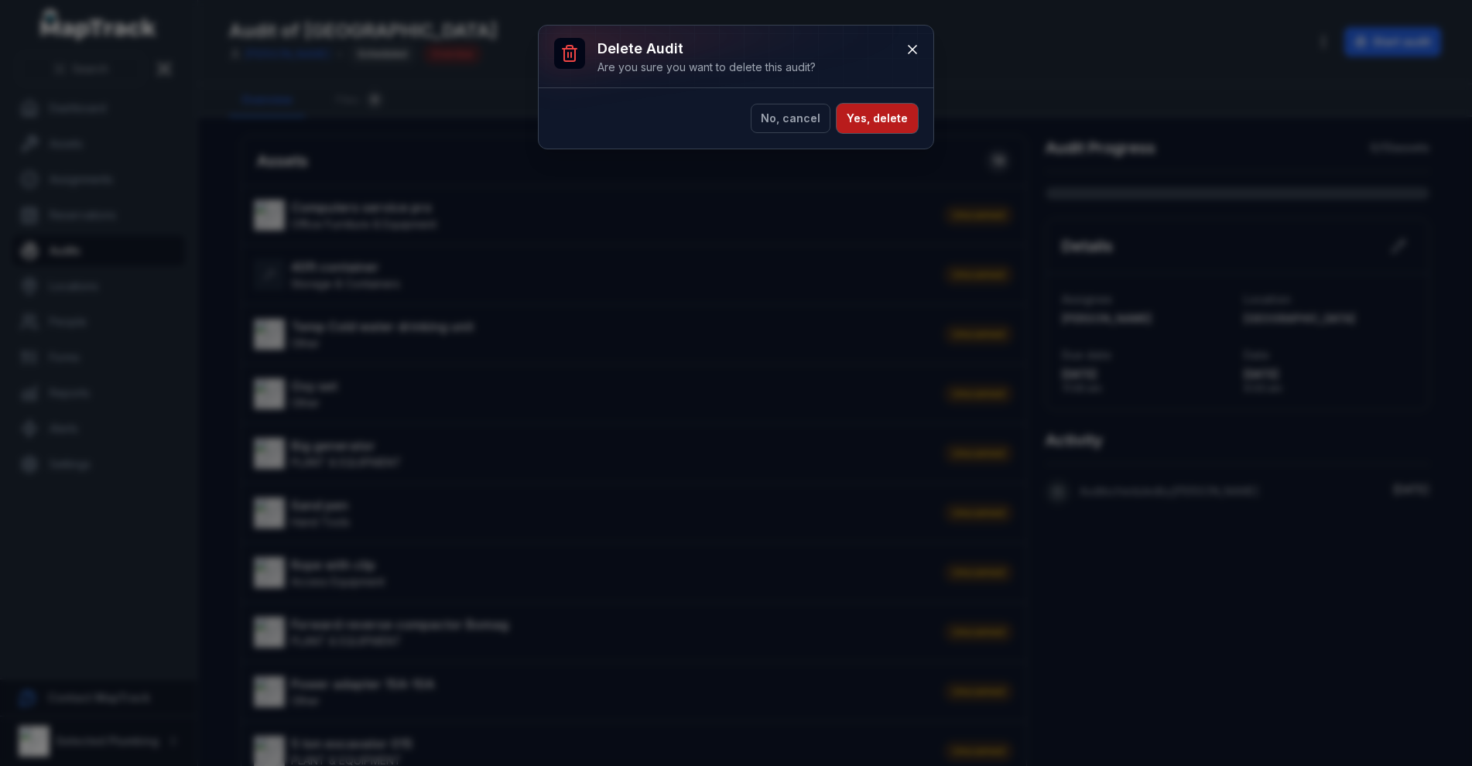
click at [869, 114] on button "Yes, delete" at bounding box center [877, 118] width 81 height 29
